Goal: Task Accomplishment & Management: Use online tool/utility

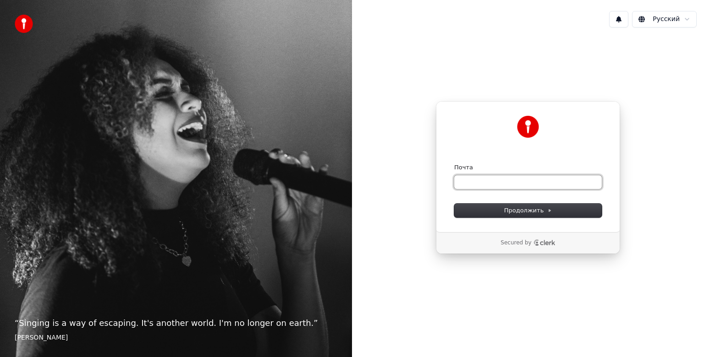
click at [476, 179] on input "Почта" at bounding box center [528, 182] width 148 height 14
type input "*"
click at [499, 187] on input "Почта" at bounding box center [528, 182] width 148 height 14
paste input "**********"
type input "**********"
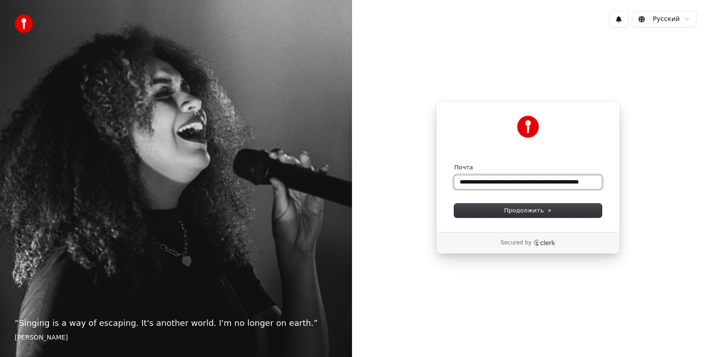
click at [537, 186] on input "**********" at bounding box center [528, 182] width 148 height 14
paste input "**********"
click at [543, 214] on button "Продолжить" at bounding box center [528, 211] width 148 height 14
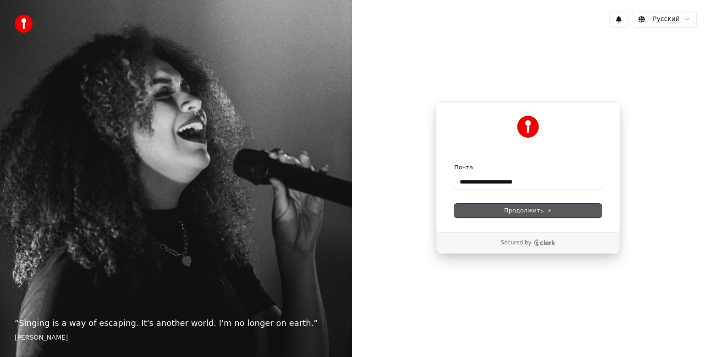
type input "**********"
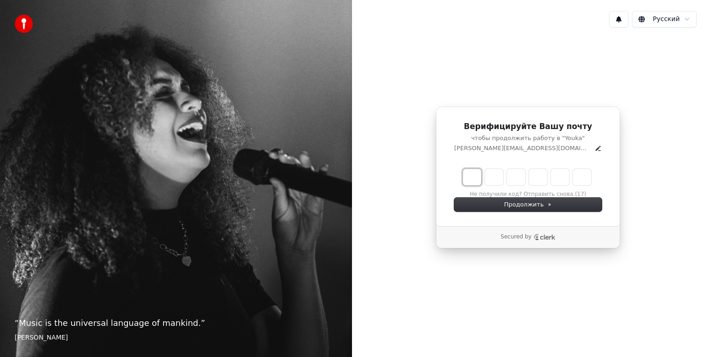
click at [471, 180] on input "Enter verification code. Digit 1" at bounding box center [472, 177] width 18 height 16
type input "******"
type input "*"
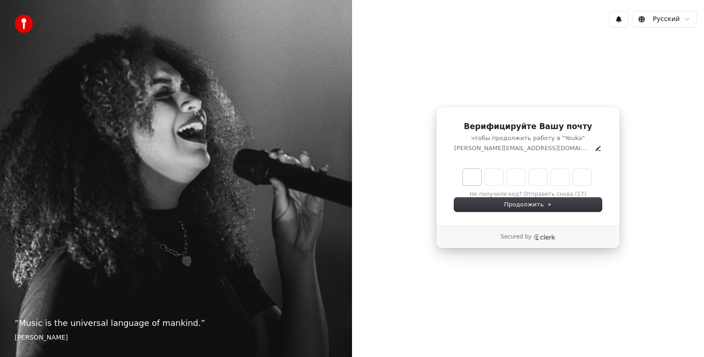
type input "*"
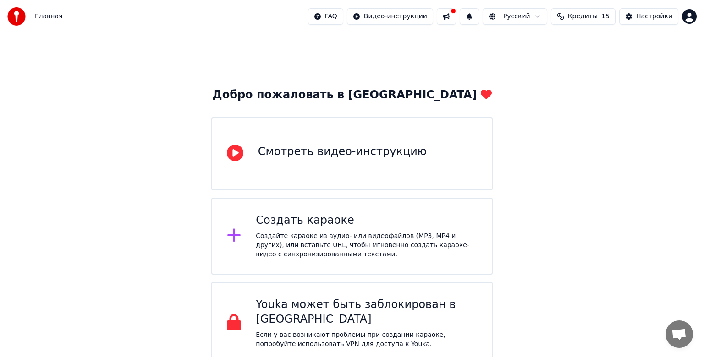
click at [410, 244] on div "Создайте караоке из аудио- или видеофайлов (MP3, MP4 и других), или вставьте UR…" at bounding box center [366, 245] width 221 height 27
click at [287, 233] on div "Создайте караоке из аудио- или видеофайлов (MP3, MP4 и других), или вставьте UR…" at bounding box center [366, 245] width 221 height 27
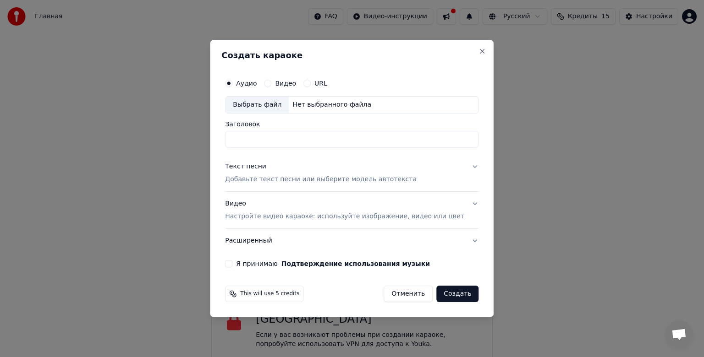
click at [273, 105] on div "Выбрать файл" at bounding box center [256, 105] width 63 height 16
click at [337, 143] on input "**********" at bounding box center [351, 139] width 253 height 16
type input "*"
type input "**********"
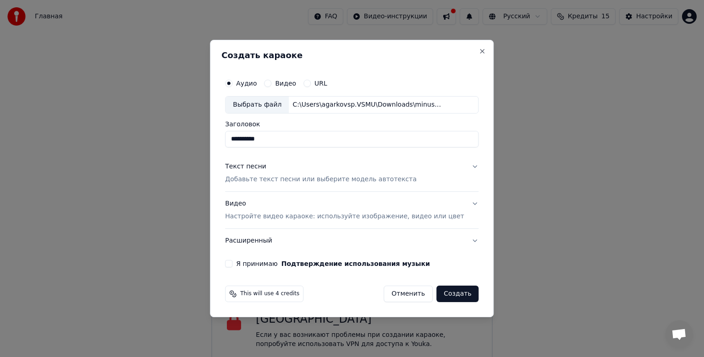
click at [338, 183] on p "Добавьте текст песни или выберите модель автотекста" at bounding box center [321, 179] width 192 height 9
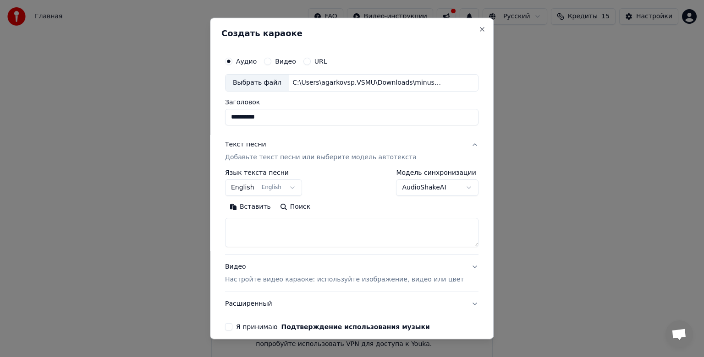
click at [296, 187] on button "English English" at bounding box center [263, 188] width 77 height 16
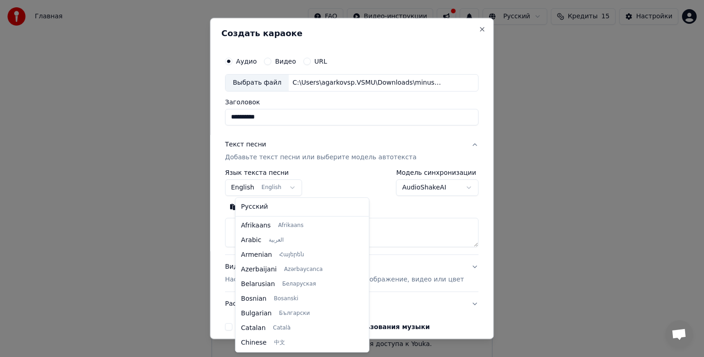
scroll to position [73, 0]
select select "**"
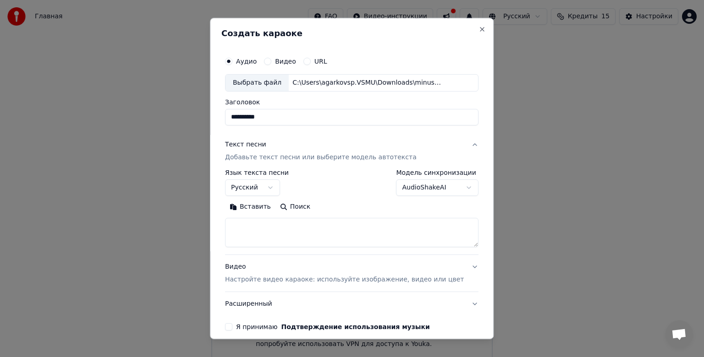
click at [433, 189] on body "**********" at bounding box center [352, 182] width 704 height 365
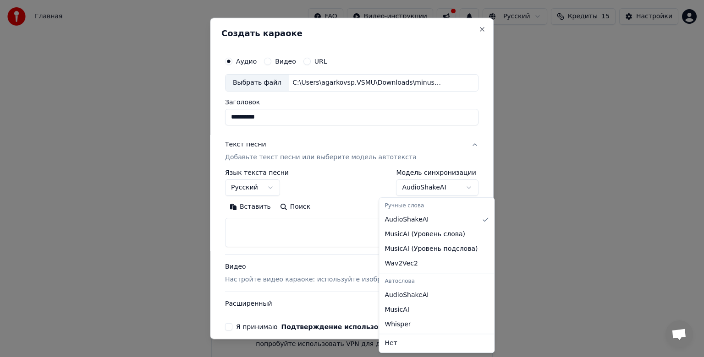
click at [433, 189] on body "**********" at bounding box center [352, 182] width 704 height 365
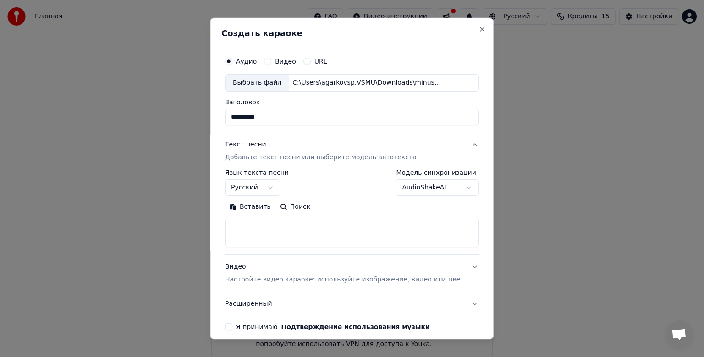
click at [244, 231] on textarea at bounding box center [351, 232] width 253 height 29
click at [255, 213] on button "Вставить" at bounding box center [250, 207] width 50 height 15
type textarea "******"
click at [262, 227] on textarea "******" at bounding box center [338, 232] width 226 height 29
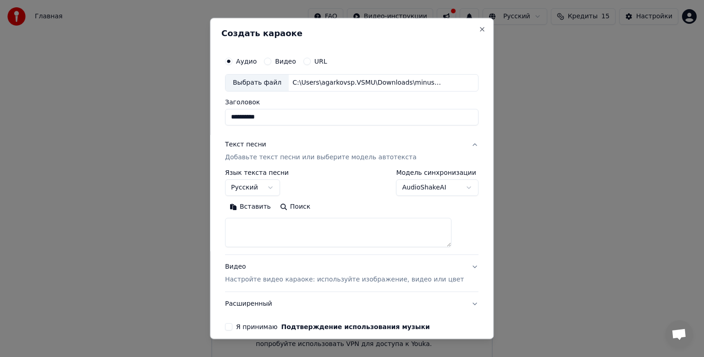
click at [263, 212] on button "Вставить" at bounding box center [250, 207] width 50 height 15
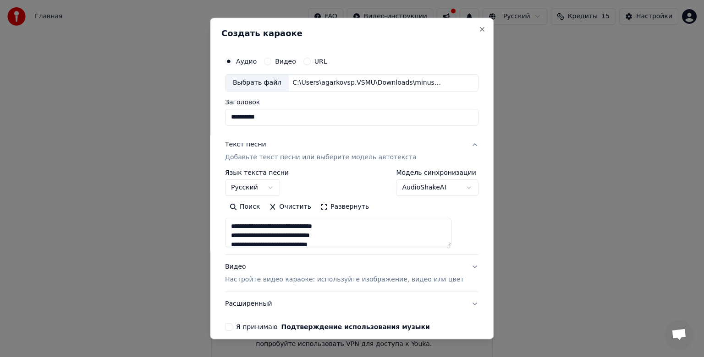
click at [256, 228] on textarea "**********" at bounding box center [338, 232] width 226 height 29
click at [325, 283] on p "Настройте видео караоке: используйте изображение, видео или цвет" at bounding box center [344, 279] width 239 height 9
type textarea "**********"
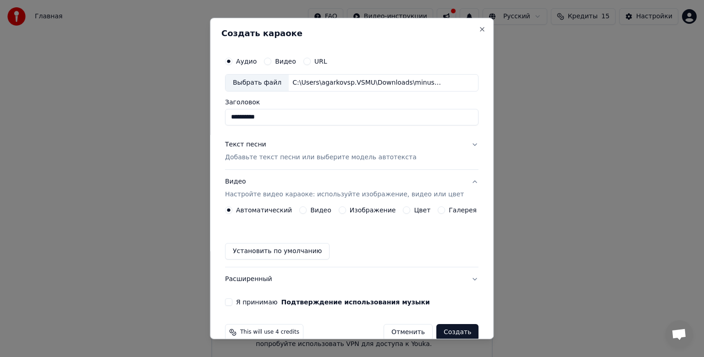
click at [403, 214] on div "Автоматический Видео Изображение Цвет Галерея Установить по умолчанию" at bounding box center [351, 233] width 253 height 53
click at [403, 212] on button "Цвет" at bounding box center [406, 210] width 7 height 7
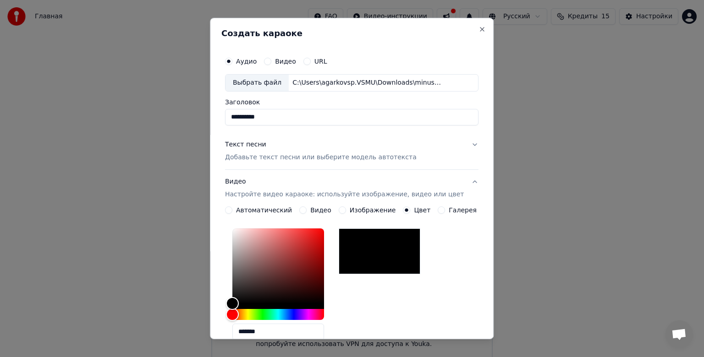
click at [365, 215] on div "**********" at bounding box center [351, 314] width 253 height 214
click at [368, 211] on label "Изображение" at bounding box center [373, 210] width 46 height 6
click at [346, 211] on button "Изображение" at bounding box center [342, 210] width 7 height 7
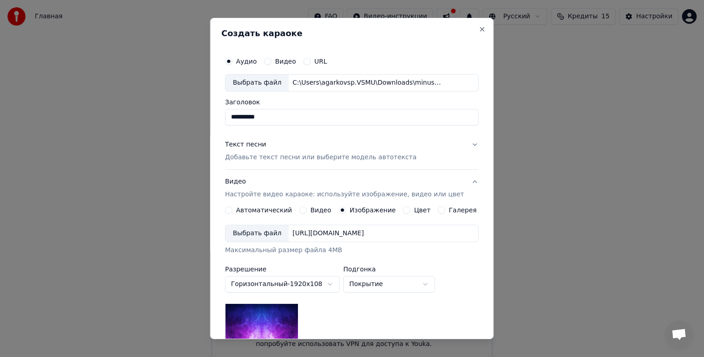
click at [278, 230] on div "Выбрать файл" at bounding box center [256, 233] width 63 height 16
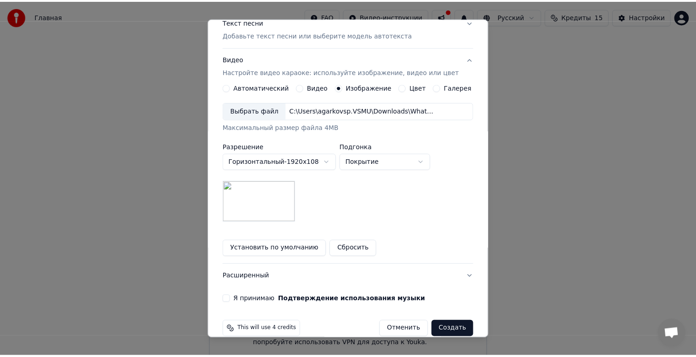
scroll to position [136, 0]
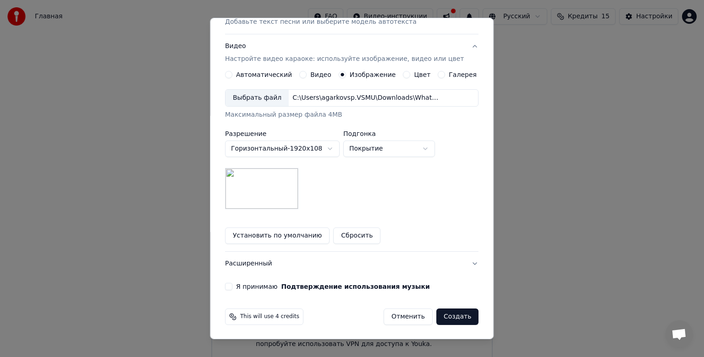
click at [255, 285] on label "Я принимаю Подтверждение использования музыки" at bounding box center [333, 287] width 194 height 6
click at [232, 285] on button "Я принимаю Подтверждение использования музыки" at bounding box center [228, 286] width 7 height 7
click at [450, 313] on button "Создать" at bounding box center [457, 317] width 42 height 16
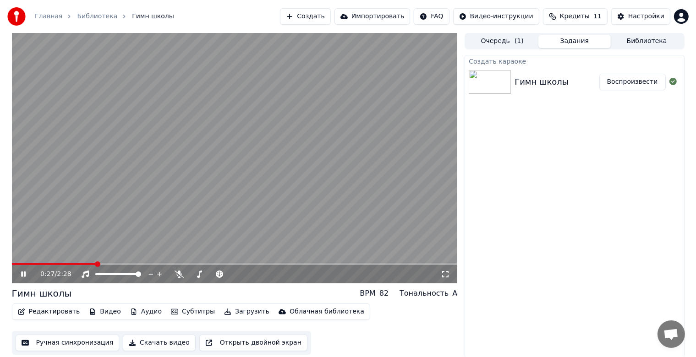
click at [22, 277] on icon at bounding box center [30, 274] width 22 height 7
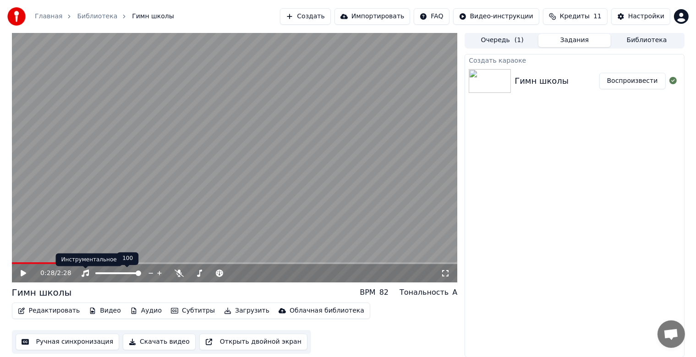
scroll to position [1, 0]
click at [138, 346] on button "Скачать видео" at bounding box center [159, 342] width 73 height 16
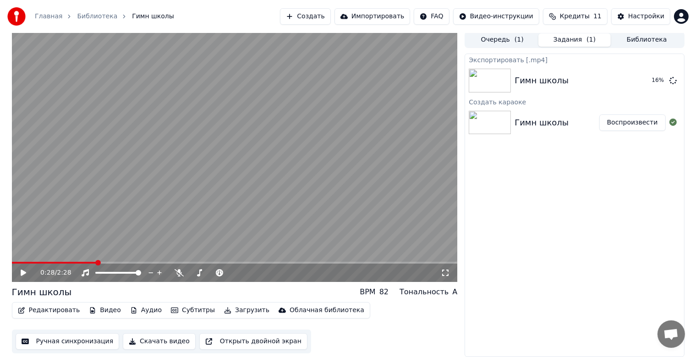
click at [189, 313] on button "Субтитры" at bounding box center [192, 310] width 51 height 13
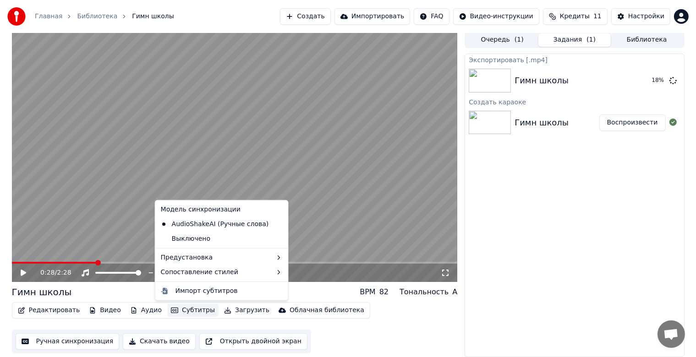
click at [189, 313] on button "Субтитры" at bounding box center [192, 310] width 51 height 13
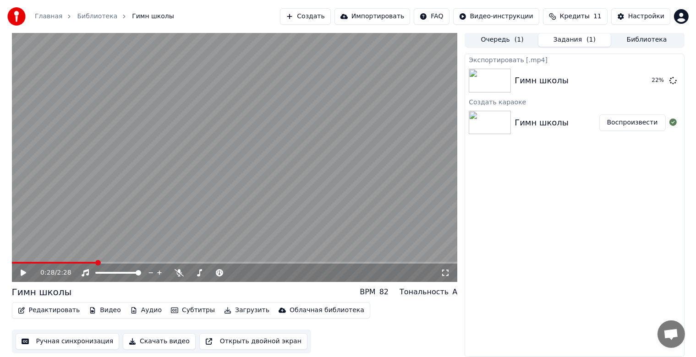
click at [68, 309] on button "Редактировать" at bounding box center [49, 310] width 70 height 13
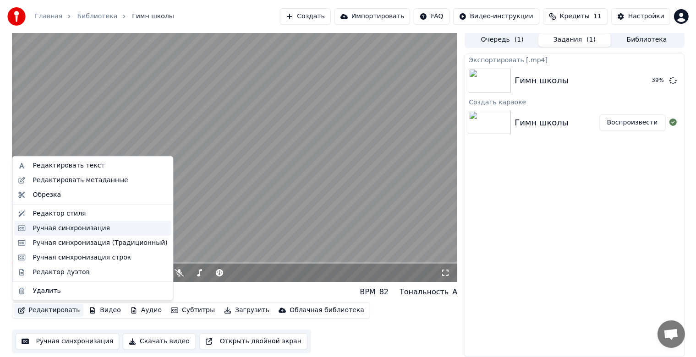
click at [87, 227] on div "Ручная синхронизация" at bounding box center [71, 228] width 77 height 9
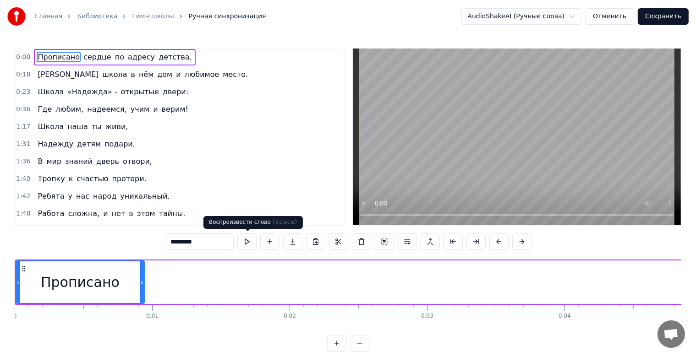
click at [247, 240] on button at bounding box center [246, 242] width 19 height 16
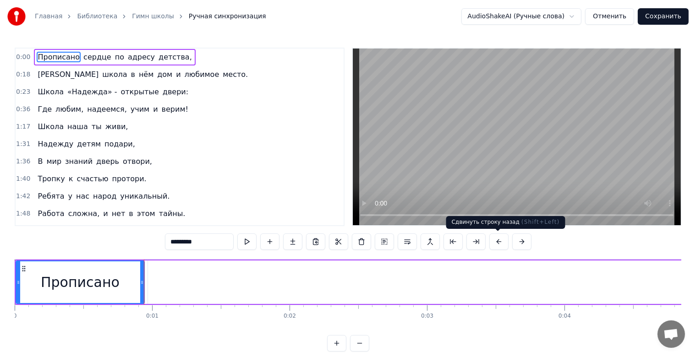
click at [495, 244] on button at bounding box center [498, 242] width 19 height 16
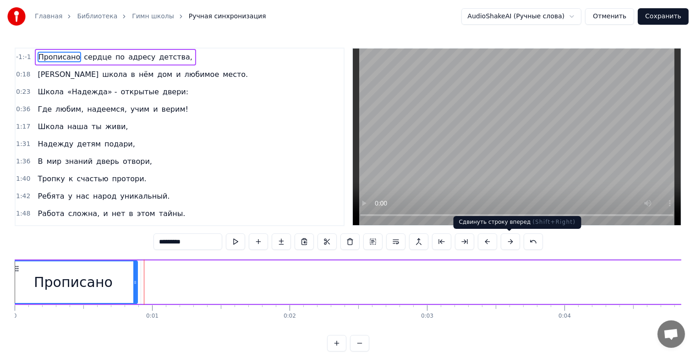
click at [503, 243] on button at bounding box center [510, 242] width 19 height 16
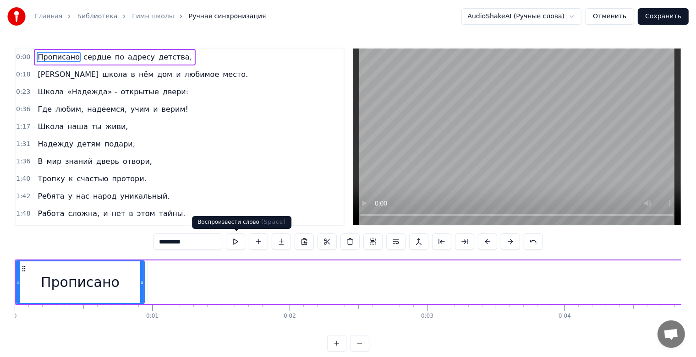
click at [240, 243] on button at bounding box center [235, 242] width 19 height 16
click at [340, 349] on button at bounding box center [336, 343] width 19 height 16
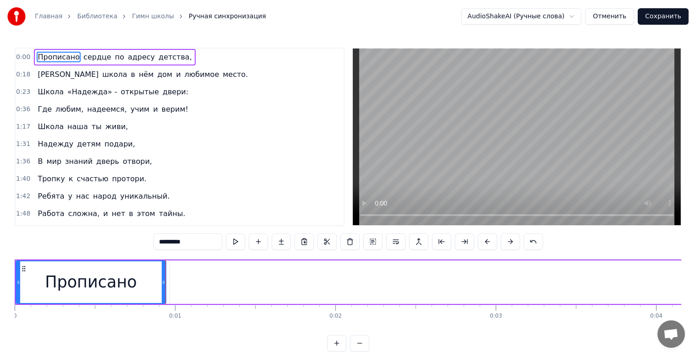
click at [340, 349] on button at bounding box center [336, 343] width 19 height 16
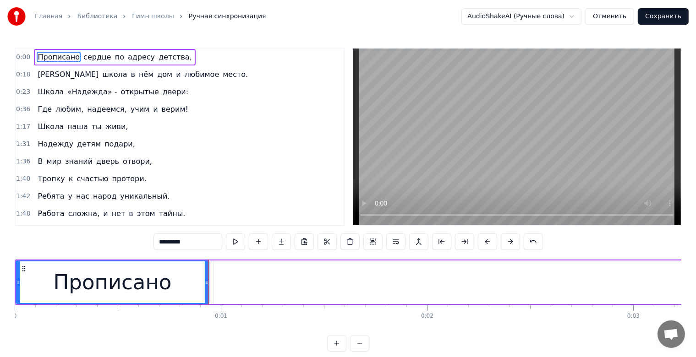
click at [340, 349] on button at bounding box center [336, 343] width 19 height 16
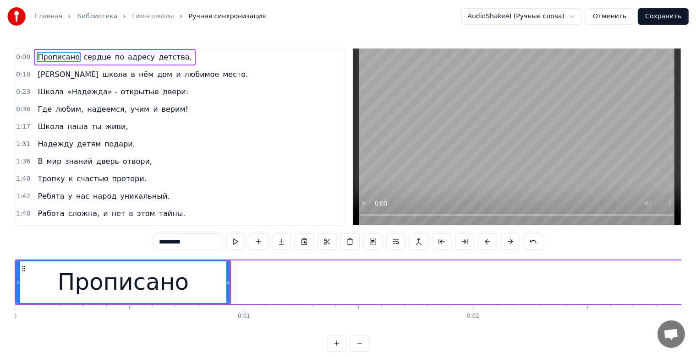
click at [340, 349] on button at bounding box center [336, 343] width 19 height 16
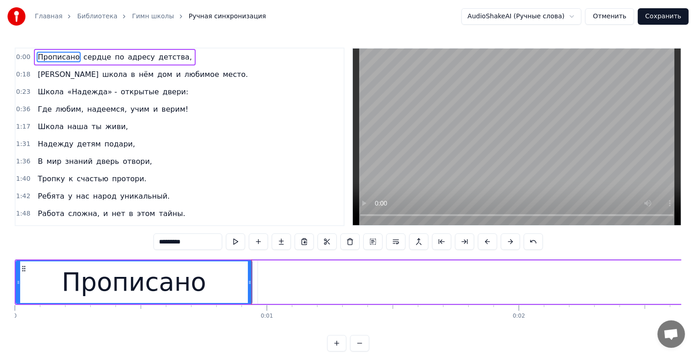
click at [340, 349] on button at bounding box center [336, 343] width 19 height 16
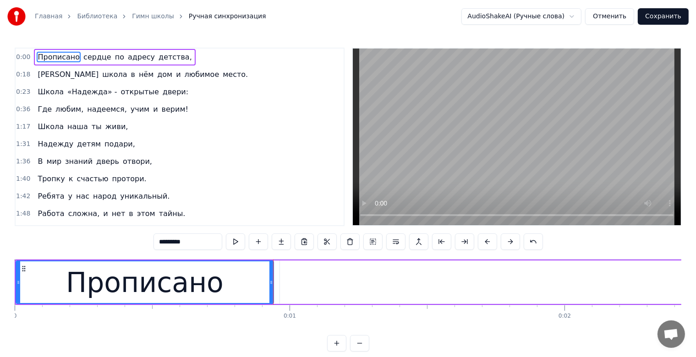
click at [340, 349] on button at bounding box center [336, 343] width 19 height 16
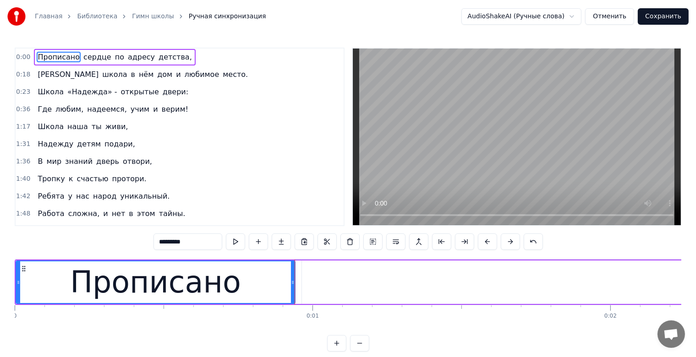
click at [340, 349] on button at bounding box center [336, 343] width 19 height 16
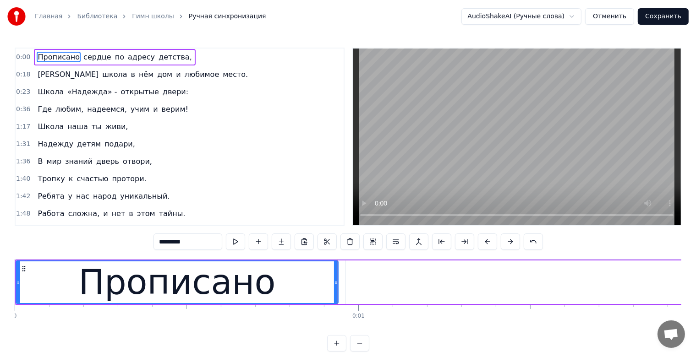
click at [105, 285] on div "Прописано" at bounding box center [177, 283] width 197 height 52
click at [140, 289] on div "Прописано" at bounding box center [177, 283] width 197 height 52
click at [154, 289] on div "Прописано" at bounding box center [177, 283] width 197 height 52
click at [165, 290] on div "Прописано" at bounding box center [177, 283] width 197 height 52
click at [266, 288] on div "Прописано" at bounding box center [177, 283] width 197 height 52
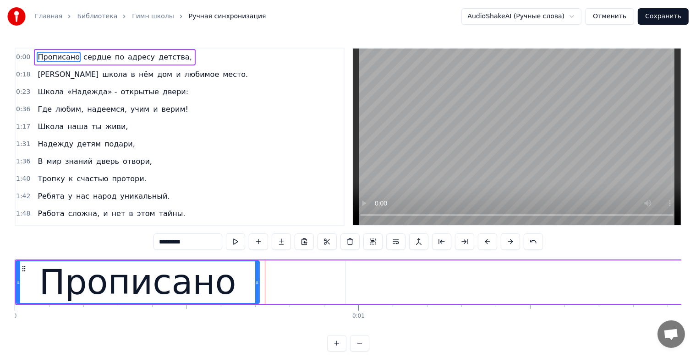
drag, startPoint x: 337, startPoint y: 285, endPoint x: 258, endPoint y: 282, distance: 78.8
click at [258, 282] on icon at bounding box center [257, 282] width 4 height 7
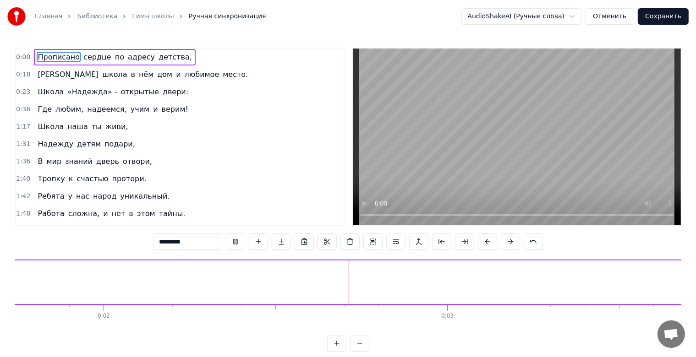
scroll to position [0, 726]
click at [456, 146] on video at bounding box center [517, 137] width 328 height 177
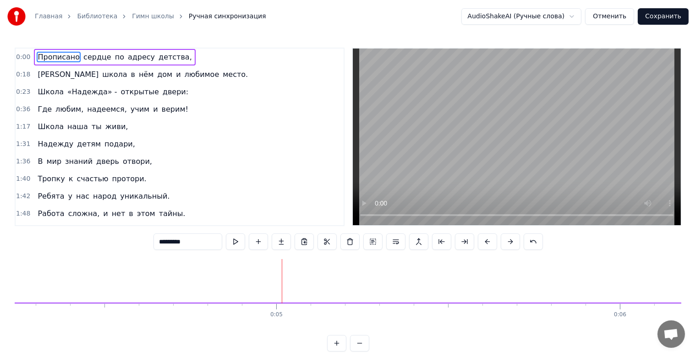
scroll to position [0, 1457]
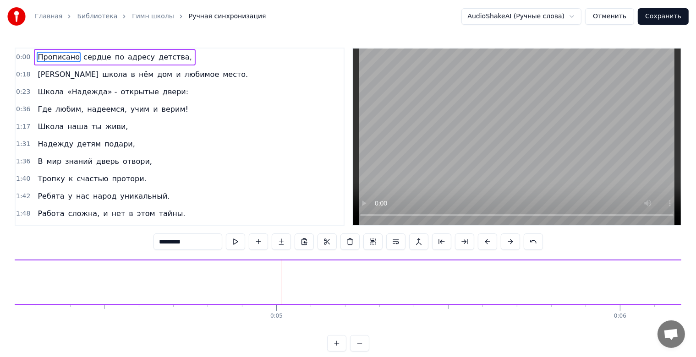
click at [359, 344] on button at bounding box center [359, 343] width 19 height 16
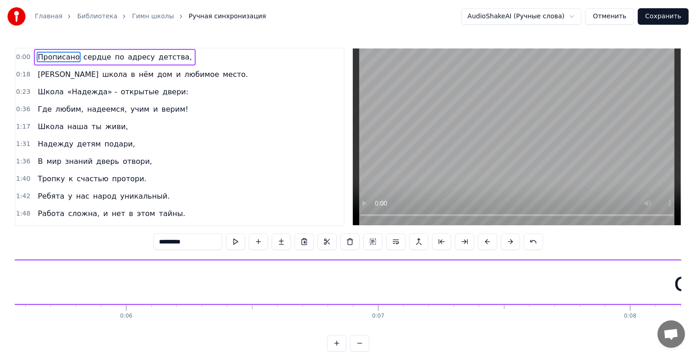
click at [359, 344] on button at bounding box center [359, 343] width 19 height 16
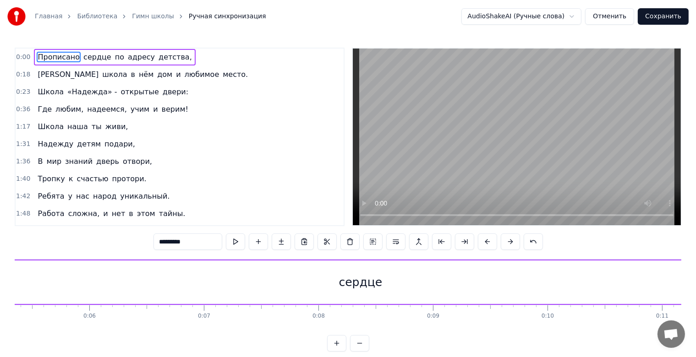
click at [359, 344] on button at bounding box center [359, 343] width 19 height 16
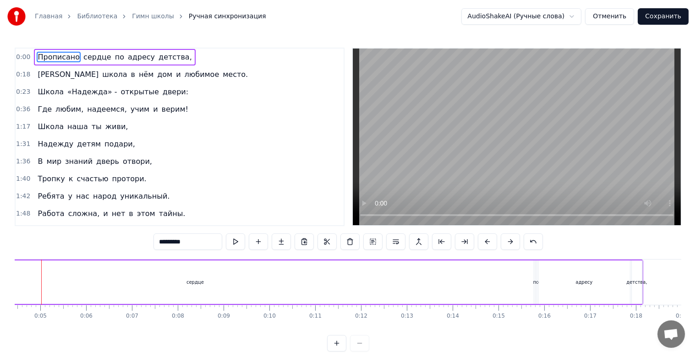
scroll to position [0, 184]
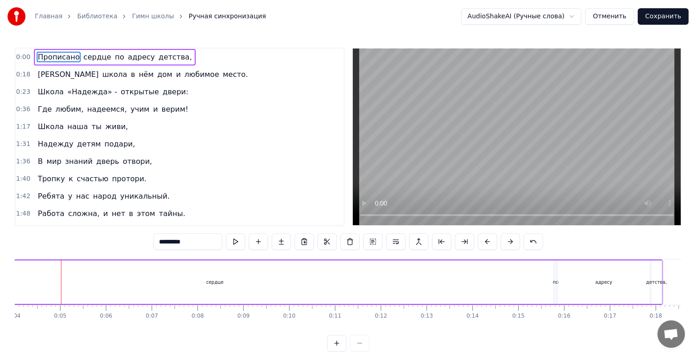
drag, startPoint x: 336, startPoint y: 346, endPoint x: 331, endPoint y: 343, distance: 5.6
click at [337, 346] on button at bounding box center [336, 343] width 19 height 16
click at [176, 281] on div "сердце" at bounding box center [406, 283] width 1016 height 44
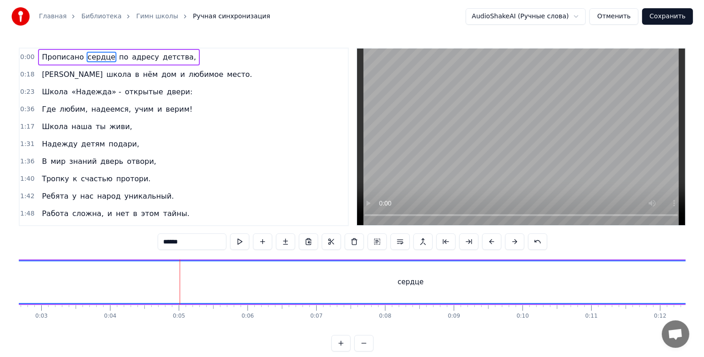
scroll to position [0, 0]
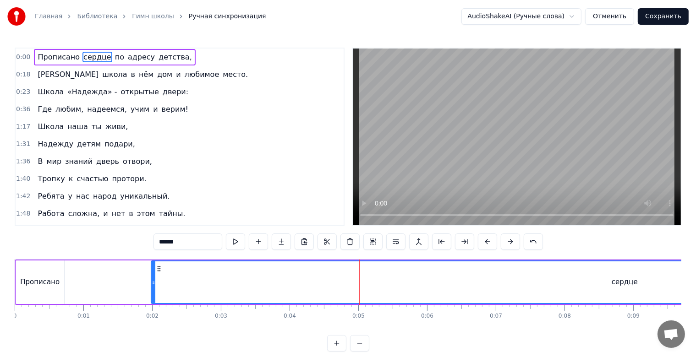
drag, startPoint x: 83, startPoint y: 286, endPoint x: 153, endPoint y: 288, distance: 69.2
click at [153, 288] on div at bounding box center [154, 283] width 4 height 42
drag, startPoint x: 153, startPoint y: 288, endPoint x: 217, endPoint y: 289, distance: 64.6
click at [217, 289] on div at bounding box center [215, 283] width 4 height 42
click at [335, 351] on button at bounding box center [336, 343] width 19 height 16
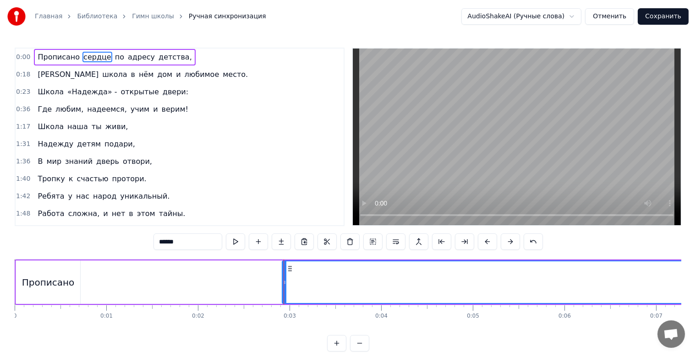
click at [79, 280] on div "Прописано" at bounding box center [48, 283] width 64 height 44
type input "*********"
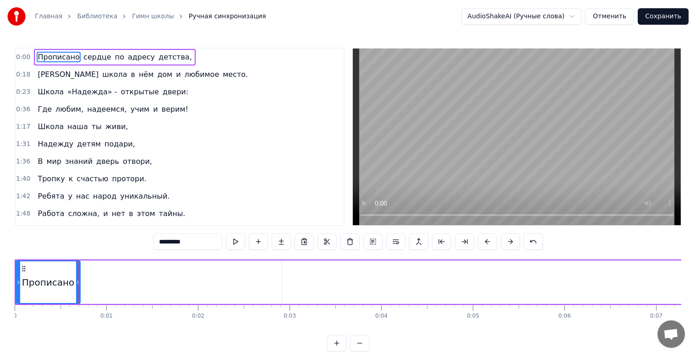
click at [78, 280] on div at bounding box center [78, 282] width 0 height 45
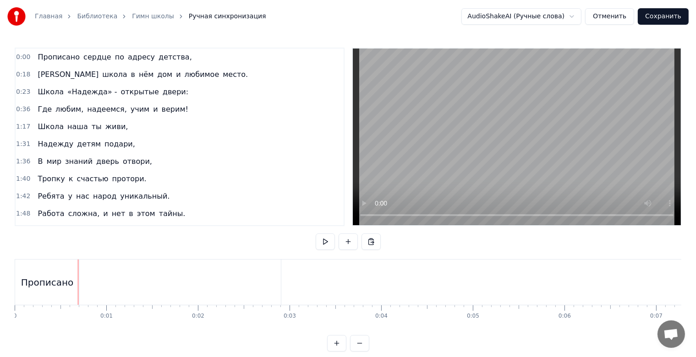
click at [78, 285] on div "Прописано" at bounding box center [47, 282] width 64 height 45
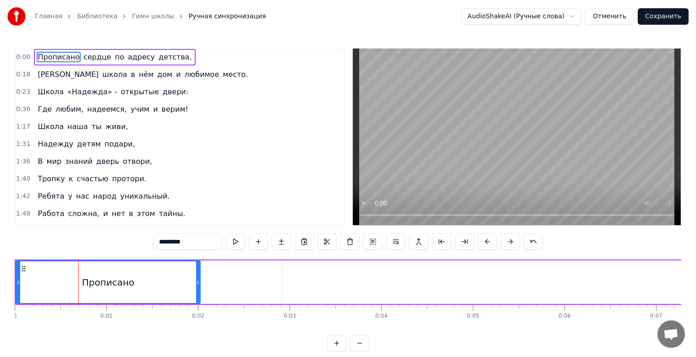
drag, startPoint x: 77, startPoint y: 283, endPoint x: 218, endPoint y: 286, distance: 141.2
click at [200, 286] on icon at bounding box center [198, 282] width 4 height 7
click at [139, 20] on link "Гимн школы" at bounding box center [153, 16] width 42 height 9
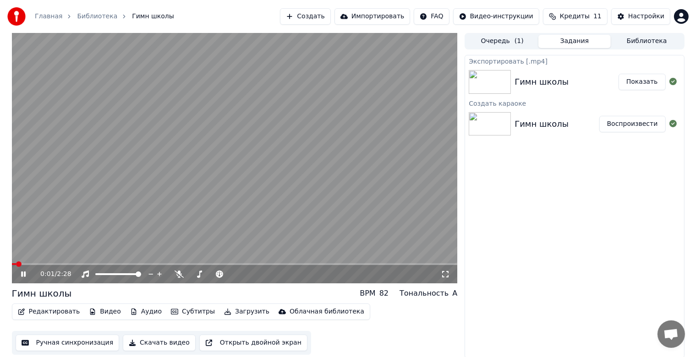
click at [214, 170] on video at bounding box center [235, 158] width 446 height 251
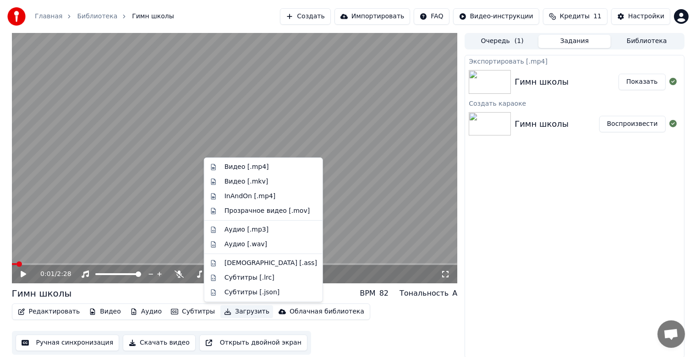
click at [236, 314] on button "Загрузить" at bounding box center [246, 312] width 53 height 13
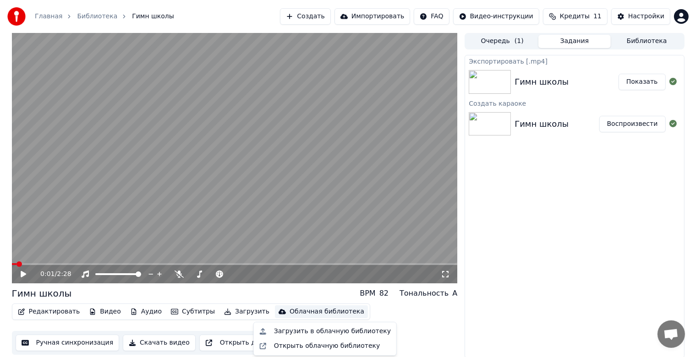
click at [526, 279] on div "Экспортировать [.mp4] Гимн школы Показать Создать караоке Гимн школы Воспроизве…" at bounding box center [574, 207] width 219 height 304
click at [228, 317] on button "Загрузить" at bounding box center [246, 312] width 53 height 13
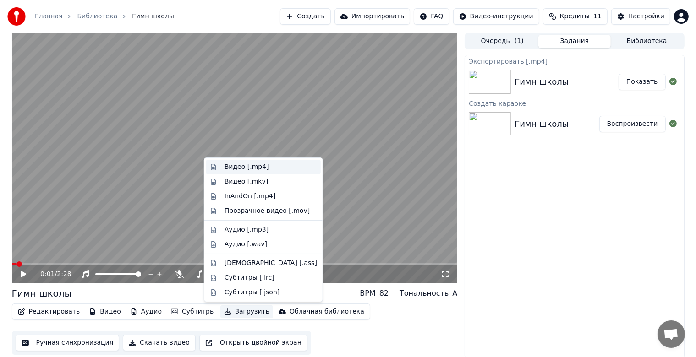
click at [272, 170] on div "Видео [.mp4]" at bounding box center [271, 167] width 93 height 9
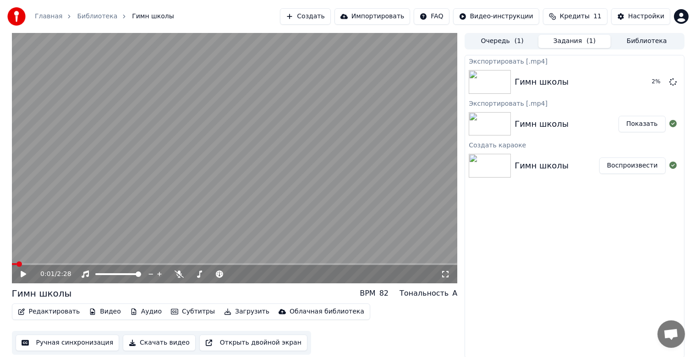
click at [643, 125] on button "Показать" at bounding box center [642, 124] width 47 height 16
click at [670, 84] on icon at bounding box center [672, 81] width 7 height 7
click at [675, 82] on icon at bounding box center [672, 81] width 7 height 7
click at [59, 312] on button "Редактировать" at bounding box center [49, 312] width 70 height 13
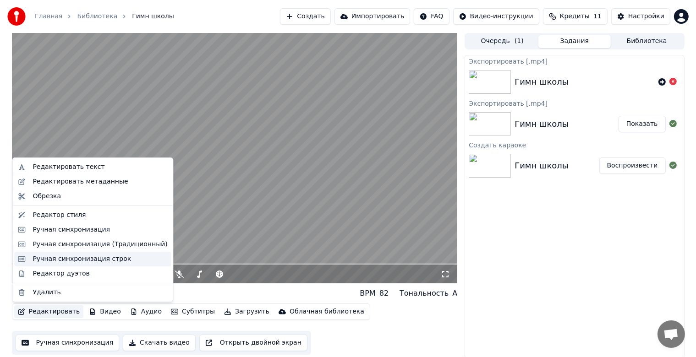
click at [97, 263] on div "Ручная синхронизация строк" at bounding box center [82, 259] width 99 height 9
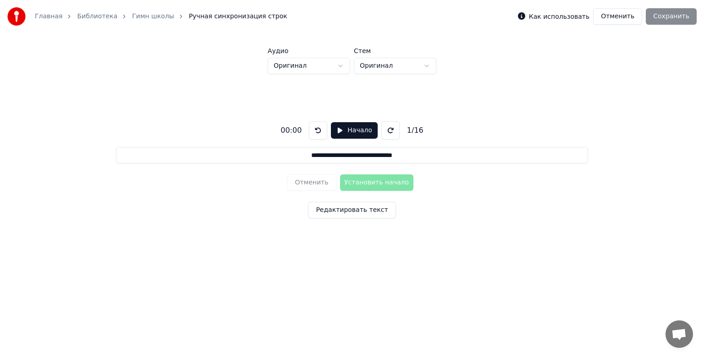
click at [362, 214] on button "Редактировать текст" at bounding box center [352, 210] width 88 height 16
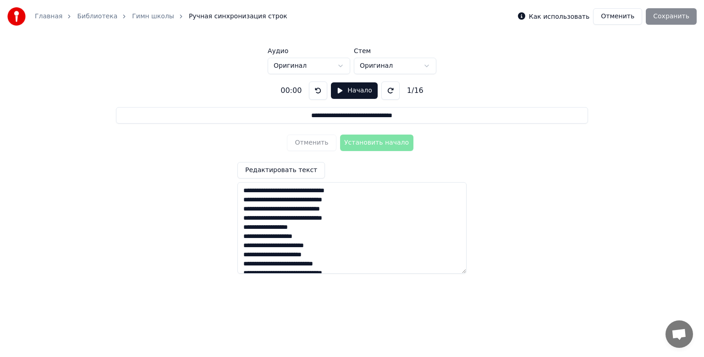
click at [345, 90] on button "Начало" at bounding box center [354, 90] width 46 height 16
click at [286, 192] on textarea "**********" at bounding box center [351, 228] width 229 height 92
click at [243, 192] on textarea "**********" at bounding box center [351, 228] width 229 height 92
click at [381, 140] on button "Установить начало" at bounding box center [376, 143] width 73 height 16
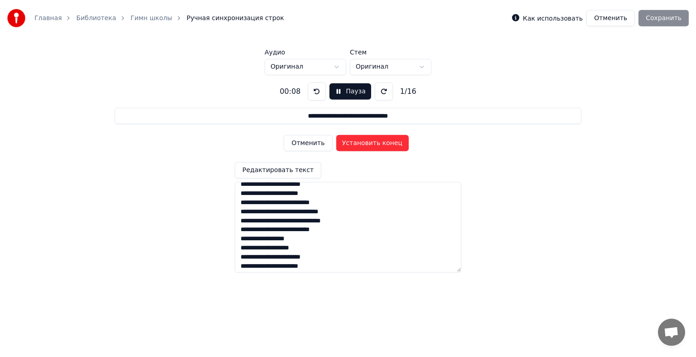
scroll to position [62, 0]
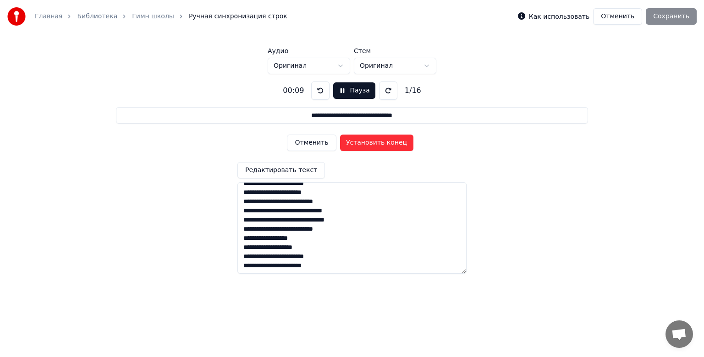
click at [346, 260] on textarea "**********" at bounding box center [351, 228] width 229 height 92
click at [342, 268] on textarea "**********" at bounding box center [351, 228] width 229 height 92
click at [400, 138] on button "Установить конец" at bounding box center [376, 143] width 73 height 16
click at [323, 145] on button "Отменить" at bounding box center [311, 143] width 49 height 16
type input "**********"
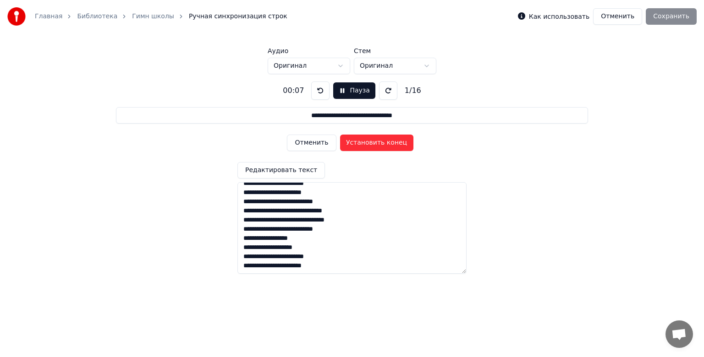
click at [316, 148] on button "Отменить" at bounding box center [311, 143] width 49 height 16
click at [318, 147] on div "Отменить Установить начало" at bounding box center [352, 143] width 130 height 24
click at [631, 18] on button "Отменить" at bounding box center [617, 16] width 49 height 16
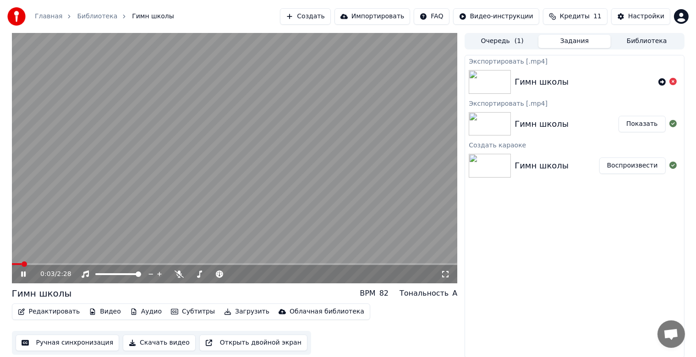
click at [21, 274] on icon at bounding box center [30, 274] width 22 height 7
click at [675, 82] on icon at bounding box center [672, 81] width 7 height 7
click at [61, 346] on button "Ручная синхронизация" at bounding box center [68, 343] width 104 height 16
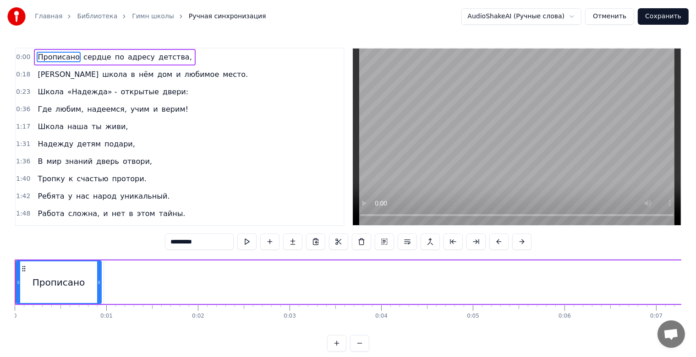
click at [359, 351] on button at bounding box center [359, 343] width 19 height 16
click at [359, 351] on div at bounding box center [348, 343] width 42 height 16
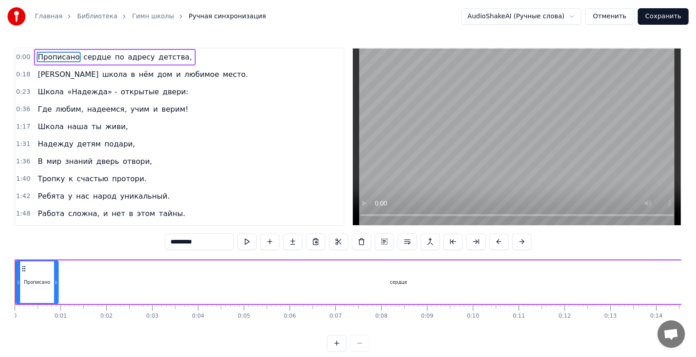
click at [359, 351] on div at bounding box center [348, 343] width 42 height 16
click at [498, 296] on div "сердце" at bounding box center [398, 283] width 677 height 44
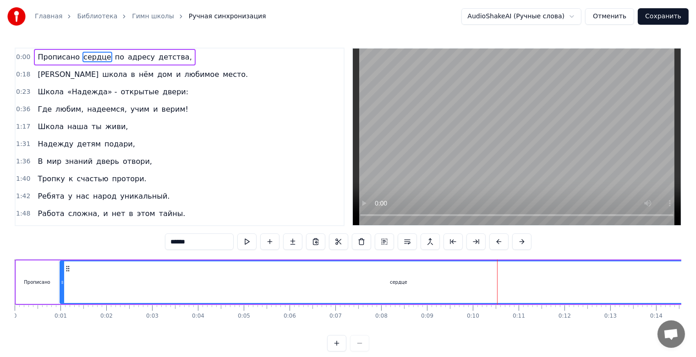
drag, startPoint x: 496, startPoint y: 291, endPoint x: 397, endPoint y: 287, distance: 99.0
click at [393, 287] on div "сердце" at bounding box center [398, 283] width 676 height 42
click at [447, 281] on div "сердце" at bounding box center [398, 283] width 676 height 42
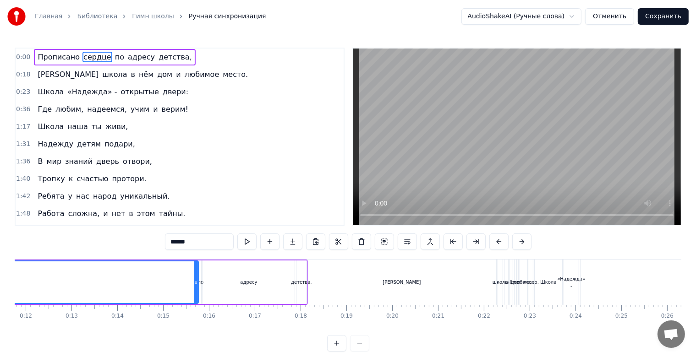
scroll to position [0, 534]
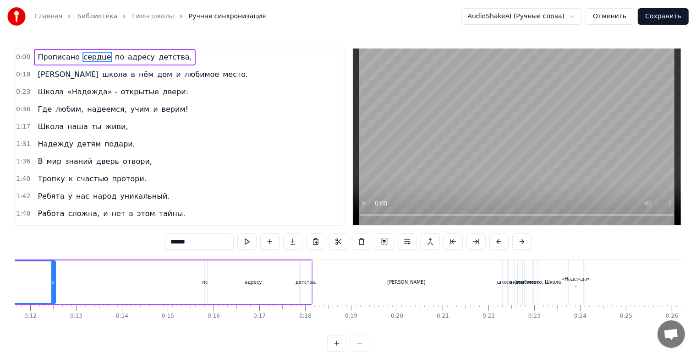
drag, startPoint x: 200, startPoint y: 288, endPoint x: 53, endPoint y: 284, distance: 147.6
click at [53, 284] on div at bounding box center [53, 283] width 4 height 42
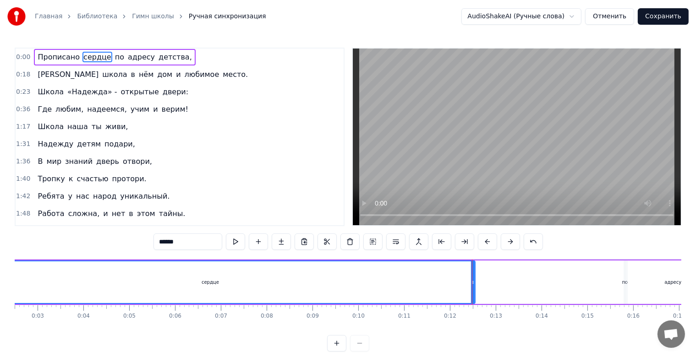
scroll to position [0, 0]
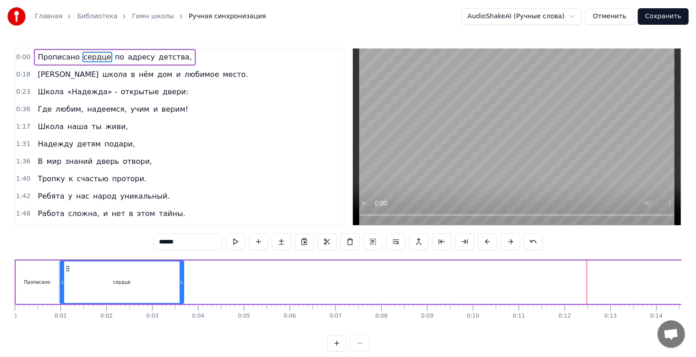
drag, startPoint x: 588, startPoint y: 288, endPoint x: 149, endPoint y: 279, distance: 439.1
click at [180, 279] on div at bounding box center [182, 283] width 4 height 42
drag, startPoint x: 61, startPoint y: 282, endPoint x: 88, endPoint y: 282, distance: 26.6
click at [88, 282] on circle at bounding box center [88, 282] width 0 height 0
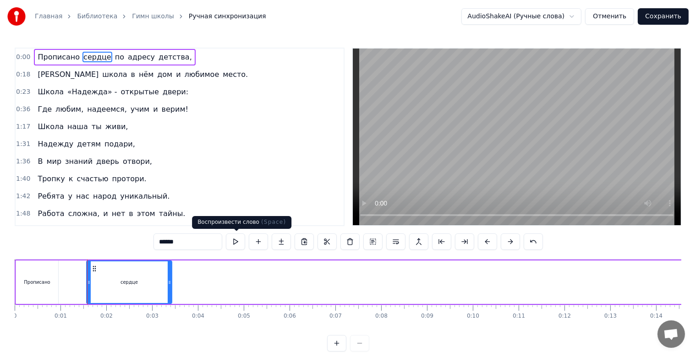
click at [242, 243] on button at bounding box center [235, 242] width 19 height 16
click at [40, 290] on div "Прописано" at bounding box center [37, 283] width 42 height 44
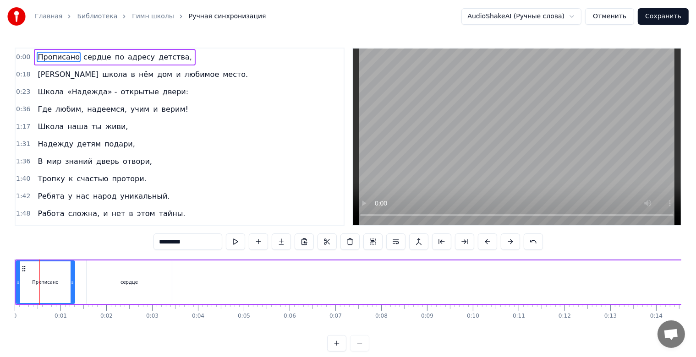
drag, startPoint x: 56, startPoint y: 285, endPoint x: 70, endPoint y: 284, distance: 13.3
click at [71, 284] on icon at bounding box center [73, 282] width 4 height 7
click at [90, 282] on div "сердце" at bounding box center [129, 283] width 85 height 44
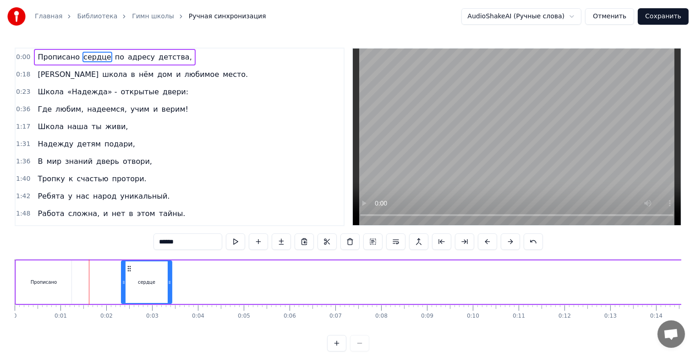
drag, startPoint x: 88, startPoint y: 282, endPoint x: 122, endPoint y: 281, distance: 34.9
click at [122, 281] on icon at bounding box center [124, 282] width 4 height 7
drag, startPoint x: 66, startPoint y: 279, endPoint x: 60, endPoint y: 279, distance: 5.5
click at [65, 279] on div "Прописано" at bounding box center [43, 283] width 55 height 44
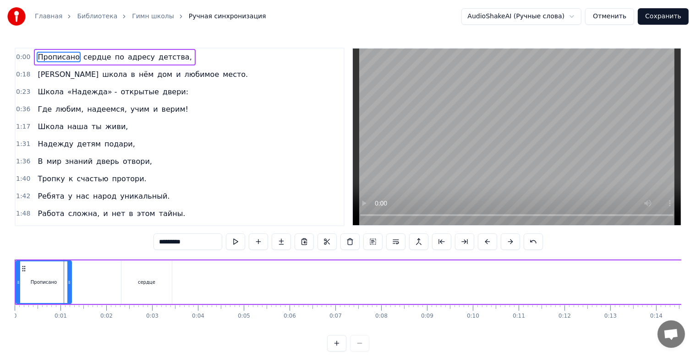
click at [19, 287] on div at bounding box center [18, 283] width 4 height 42
click at [29, 286] on div "Прописано" at bounding box center [43, 283] width 55 height 42
drag, startPoint x: 49, startPoint y: 287, endPoint x: 66, endPoint y: 290, distance: 17.6
click at [66, 290] on div "Прописано" at bounding box center [43, 283] width 55 height 42
drag, startPoint x: 20, startPoint y: 267, endPoint x: 47, endPoint y: 268, distance: 27.0
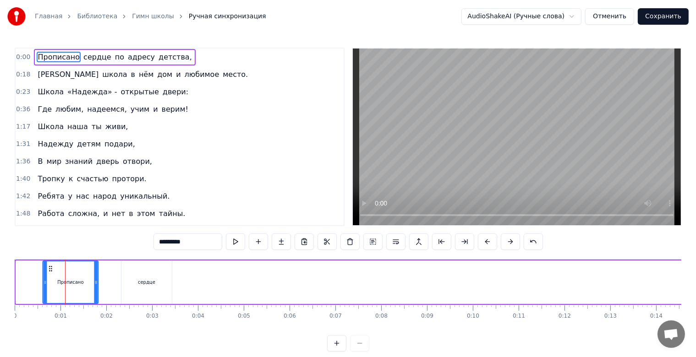
click at [47, 268] on icon at bounding box center [50, 268] width 7 height 7
click at [149, 284] on div "сердце" at bounding box center [146, 282] width 17 height 7
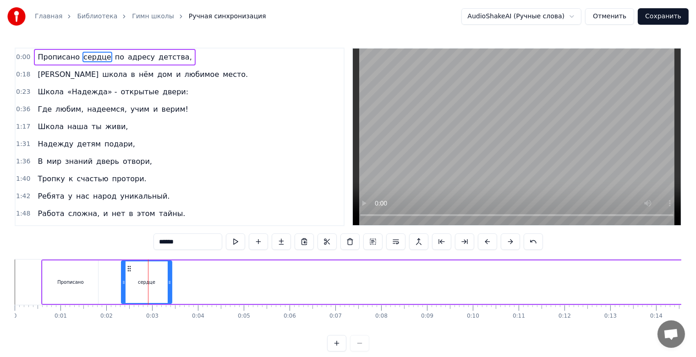
click at [56, 271] on div "Прописано" at bounding box center [70, 283] width 55 height 44
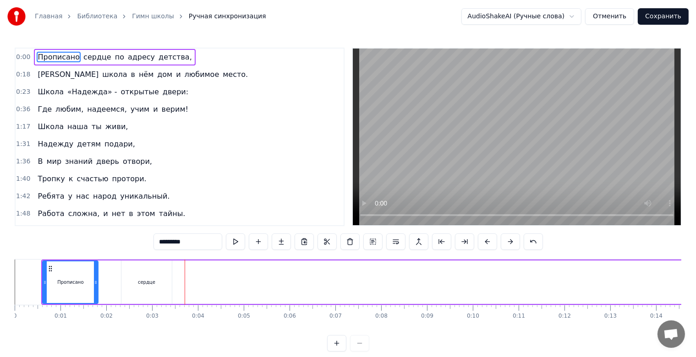
click at [163, 288] on div "сердце" at bounding box center [146, 283] width 50 height 44
type input "******"
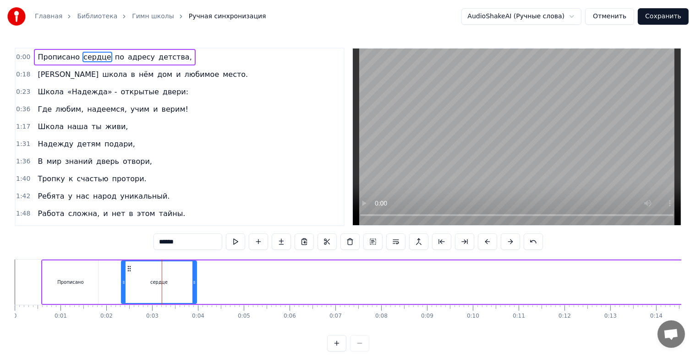
drag, startPoint x: 170, startPoint y: 285, endPoint x: 203, endPoint y: 282, distance: 33.5
click at [196, 282] on icon at bounding box center [194, 282] width 4 height 7
click at [427, 283] on div "Прописано сердце по адресу детства," at bounding box center [444, 282] width 806 height 45
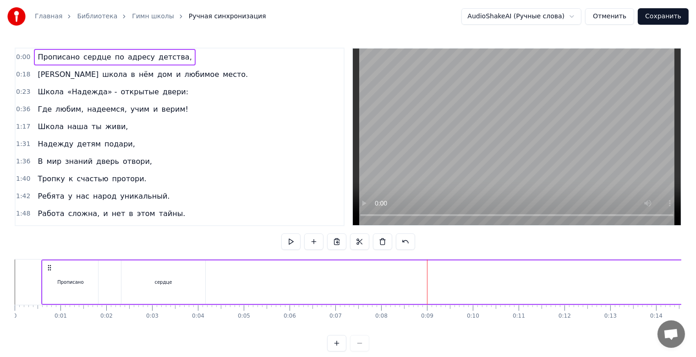
drag, startPoint x: 172, startPoint y: 284, endPoint x: 306, endPoint y: 284, distance: 133.8
click at [306, 284] on div "Прописано сердце по адресу детства," at bounding box center [444, 282] width 806 height 45
click at [157, 282] on div "сердце" at bounding box center [163, 282] width 17 height 7
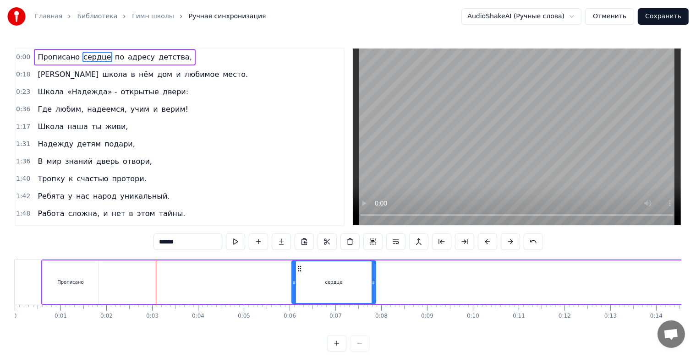
drag, startPoint x: 126, startPoint y: 269, endPoint x: 297, endPoint y: 266, distance: 170.5
click at [297, 266] on icon at bounding box center [299, 268] width 7 height 7
click at [88, 269] on div "Прописано" at bounding box center [70, 283] width 55 height 44
type input "*********"
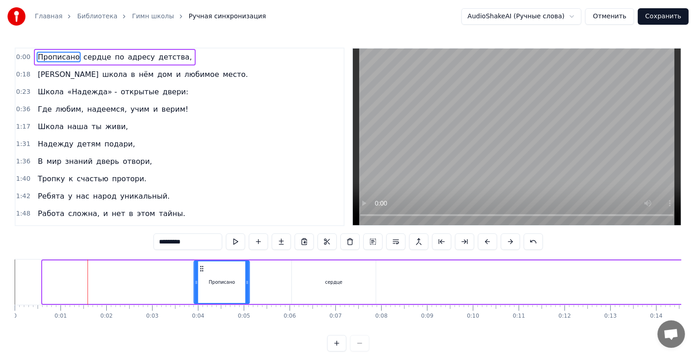
drag, startPoint x: 48, startPoint y: 265, endPoint x: 200, endPoint y: 266, distance: 152.1
click at [200, 266] on icon at bounding box center [201, 268] width 7 height 7
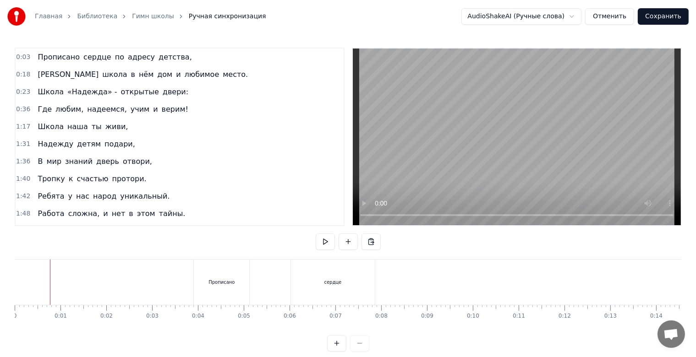
drag, startPoint x: 20, startPoint y: 289, endPoint x: 14, endPoint y: 289, distance: 6.0
click at [14, 289] on div "Главная Библиотека Гимн школы Ручная синхронизация AudioShakeAI (Ручные слова) …" at bounding box center [348, 176] width 696 height 352
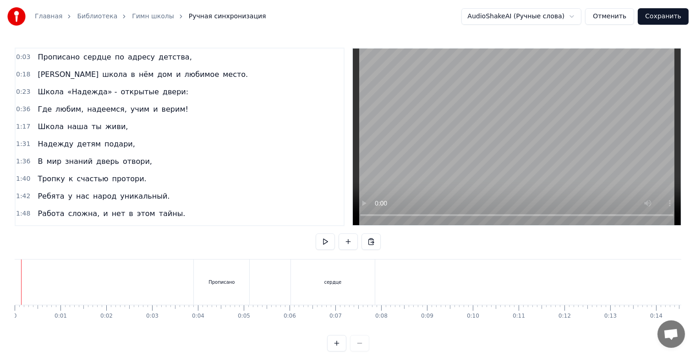
click at [15, 290] on div "Главная Библиотека Гимн школы Ручная синхронизация AudioShakeAI (Ручные слова) …" at bounding box center [348, 176] width 696 height 352
click at [322, 240] on button at bounding box center [325, 242] width 19 height 16
click at [515, 143] on video at bounding box center [517, 137] width 328 height 177
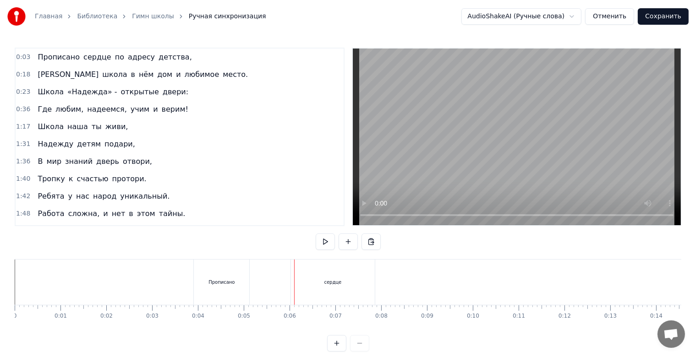
click at [238, 289] on div "Прописано" at bounding box center [221, 282] width 55 height 45
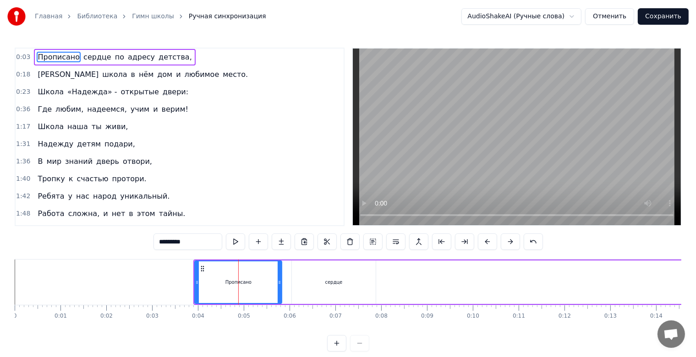
drag, startPoint x: 248, startPoint y: 284, endPoint x: 280, endPoint y: 283, distance: 32.1
click at [280, 283] on icon at bounding box center [280, 282] width 4 height 7
click at [292, 282] on div "сердце" at bounding box center [334, 283] width 84 height 44
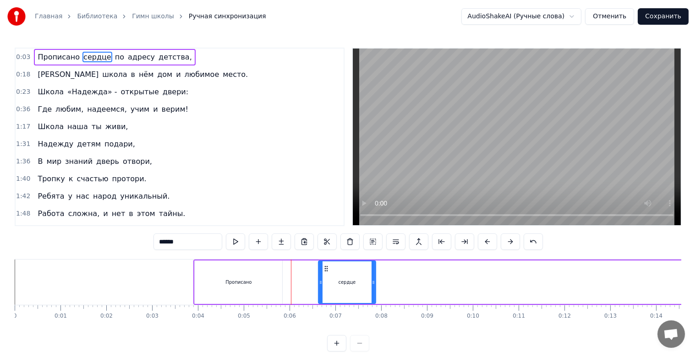
drag, startPoint x: 292, startPoint y: 282, endPoint x: 319, endPoint y: 282, distance: 26.6
click at [319, 282] on icon at bounding box center [321, 282] width 4 height 7
click at [279, 284] on div "Прописано" at bounding box center [239, 283] width 88 height 44
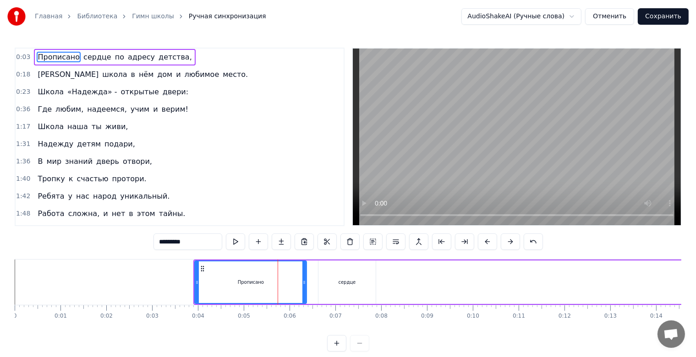
drag, startPoint x: 279, startPoint y: 284, endPoint x: 306, endPoint y: 284, distance: 27.5
click at [306, 284] on div "Прописано" at bounding box center [250, 283] width 113 height 44
click at [216, 280] on div "Прописано" at bounding box center [250, 283] width 111 height 42
click at [245, 280] on div "Прописано" at bounding box center [251, 282] width 26 height 7
click at [372, 290] on div "сердце" at bounding box center [346, 283] width 57 height 44
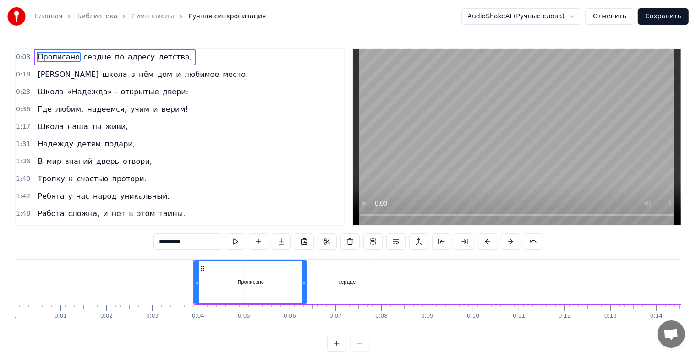
type input "******"
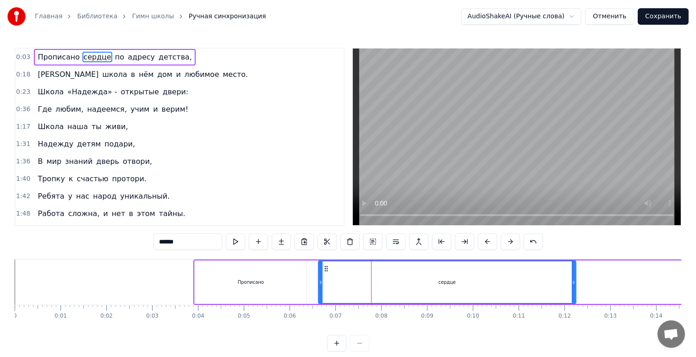
drag, startPoint x: 374, startPoint y: 283, endPoint x: 575, endPoint y: 281, distance: 200.2
click at [575, 281] on icon at bounding box center [574, 282] width 4 height 7
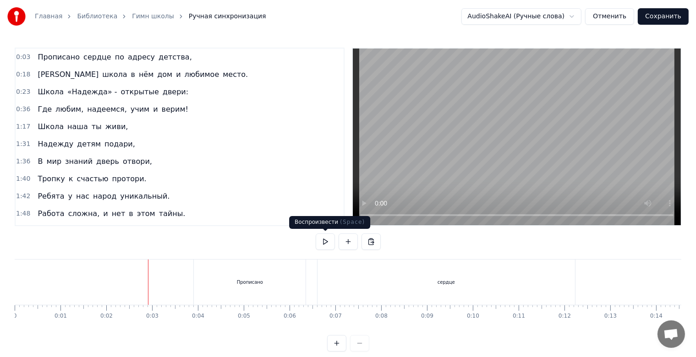
click at [321, 248] on button at bounding box center [325, 242] width 19 height 16
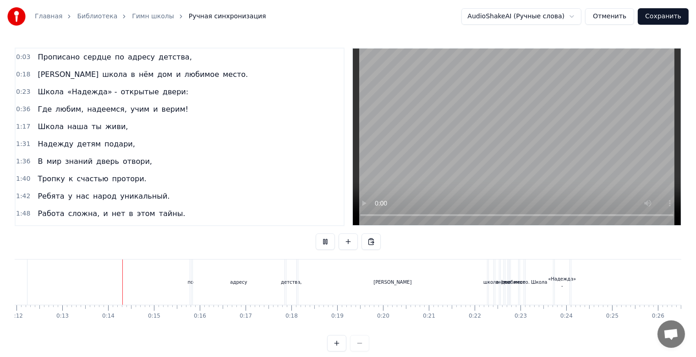
scroll to position [0, 584]
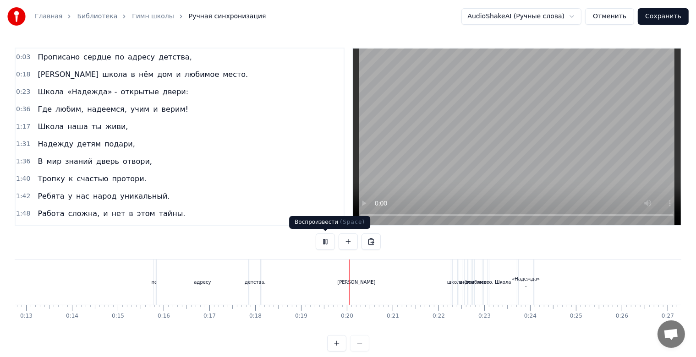
click at [326, 248] on button at bounding box center [325, 242] width 19 height 16
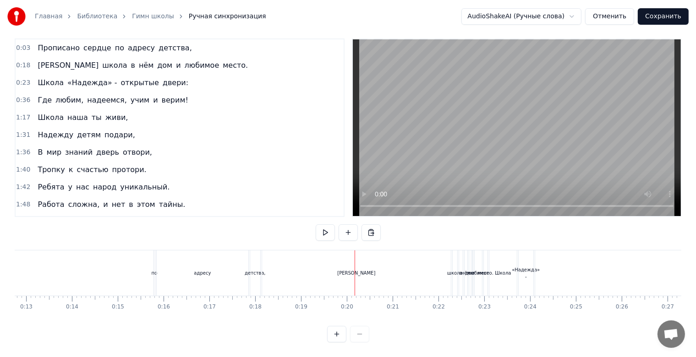
scroll to position [16, 0]
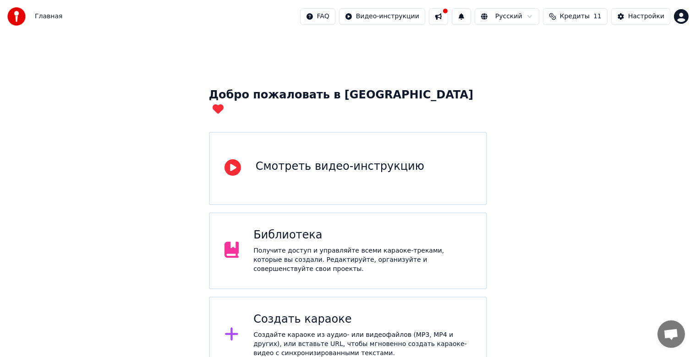
click at [587, 16] on span "Кредиты" at bounding box center [575, 16] width 30 height 9
click at [533, 64] on td "15" at bounding box center [524, 61] width 44 height 16
click at [620, 60] on td "30" at bounding box center [621, 61] width 81 height 16
click at [569, 66] on td "11" at bounding box center [563, 61] width 35 height 16
click at [572, 84] on button "Обновить" at bounding box center [581, 85] width 55 height 16
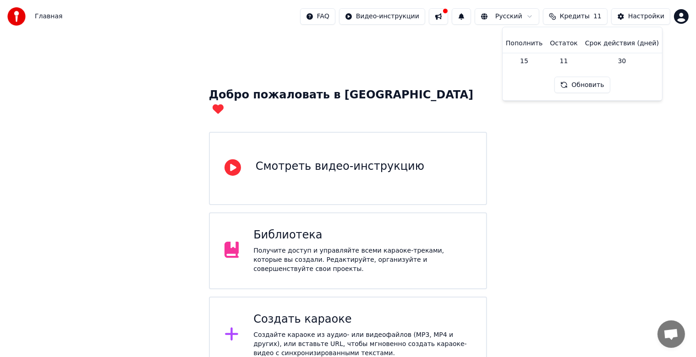
click at [561, 60] on td "11" at bounding box center [563, 61] width 35 height 16
click at [529, 60] on td "15" at bounding box center [524, 61] width 44 height 16
click at [532, 41] on th "Пополнить" at bounding box center [524, 43] width 44 height 18
click at [529, 44] on th "Пополнить" at bounding box center [524, 43] width 44 height 18
click at [526, 61] on td "15" at bounding box center [524, 61] width 44 height 16
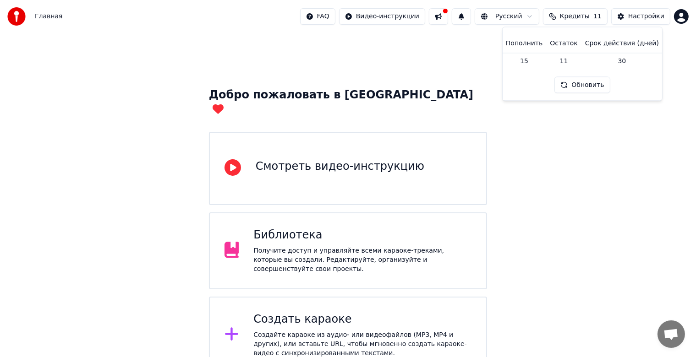
click at [530, 61] on td "15" at bounding box center [524, 61] width 44 height 16
click at [637, 14] on div "Настройки" at bounding box center [646, 16] width 36 height 9
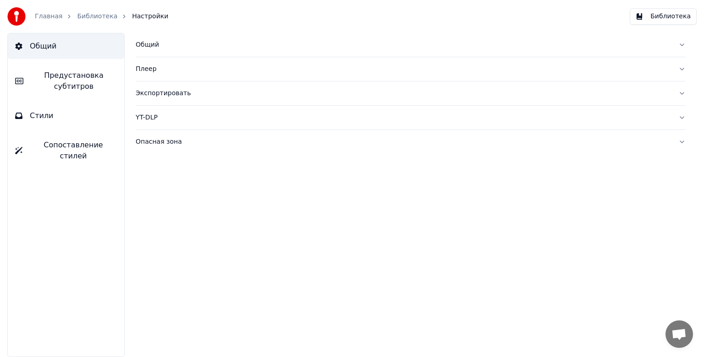
click at [148, 43] on div "Общий" at bounding box center [403, 44] width 535 height 9
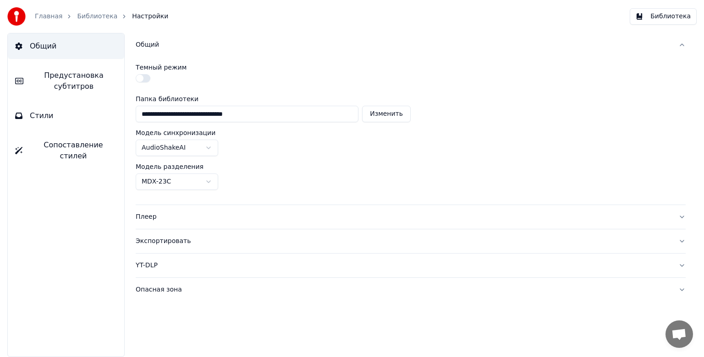
click at [148, 43] on div "Общий" at bounding box center [403, 44] width 535 height 9
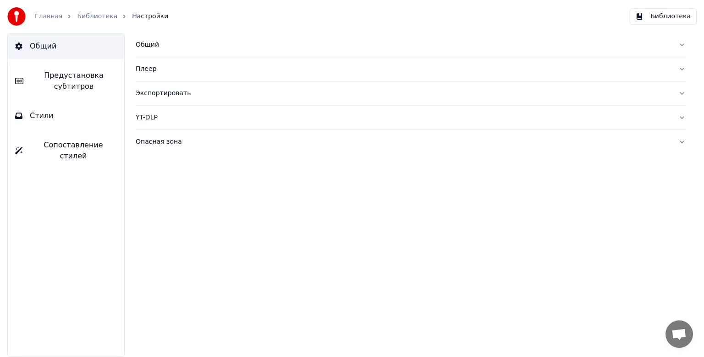
click at [152, 75] on button "Плеер" at bounding box center [411, 69] width 550 height 24
click at [159, 97] on div "Экспортировать" at bounding box center [403, 93] width 535 height 9
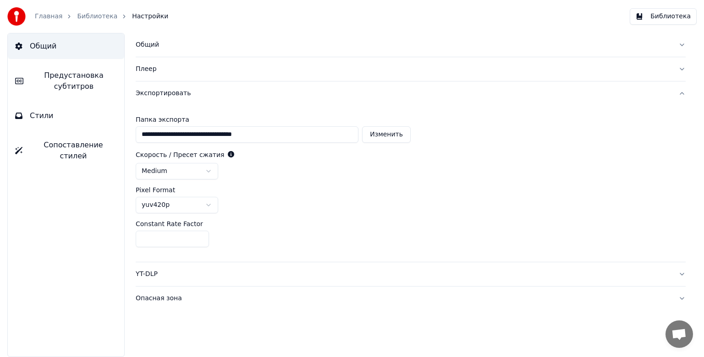
click at [159, 97] on div "Экспортировать" at bounding box center [403, 93] width 535 height 9
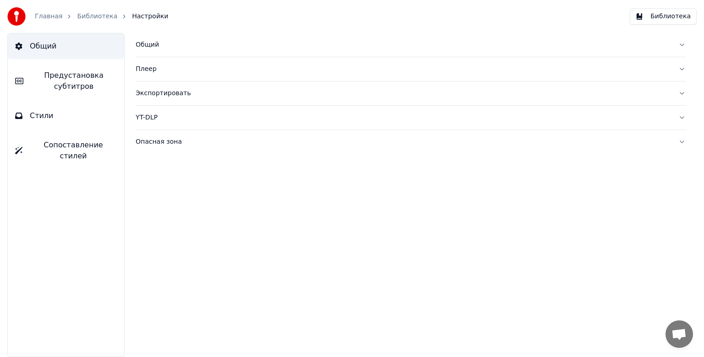
click at [151, 116] on div "YT-DLP" at bounding box center [403, 117] width 535 height 9
click at [153, 137] on div "Опасная зона" at bounding box center [403, 141] width 535 height 9
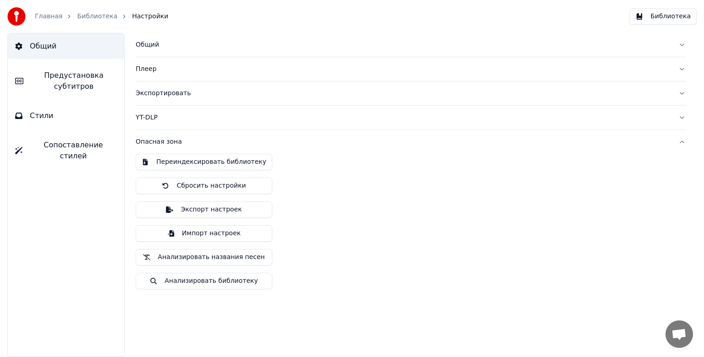
click at [153, 137] on div "Опасная зона" at bounding box center [403, 141] width 535 height 9
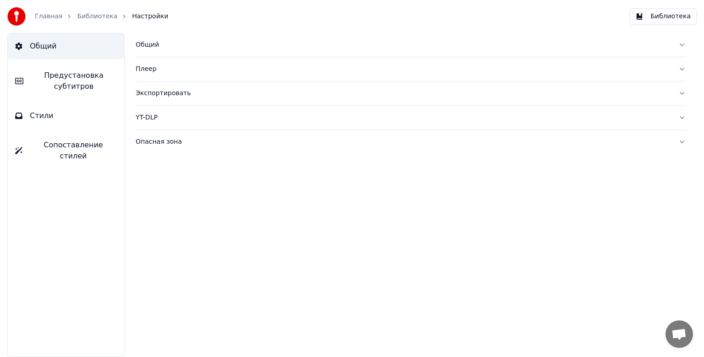
click at [33, 85] on span "Предустановка субтитров" at bounding box center [74, 81] width 86 height 22
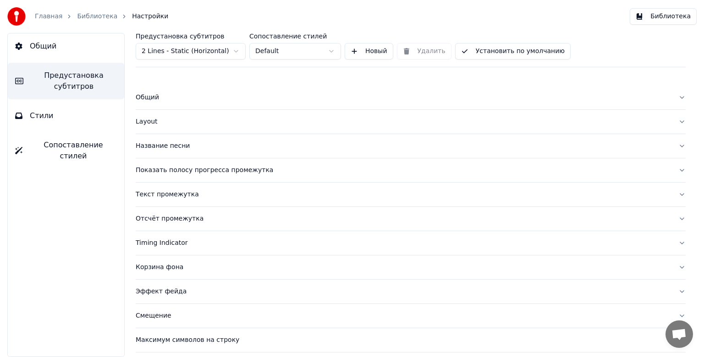
click at [191, 195] on div "Текст промежутка" at bounding box center [403, 194] width 535 height 9
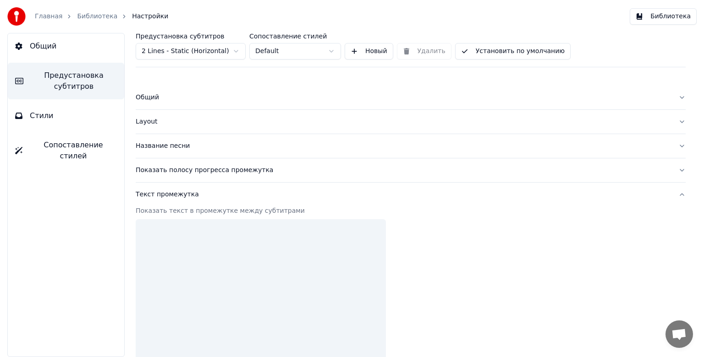
click at [191, 195] on div "Текст промежутка" at bounding box center [403, 194] width 535 height 9
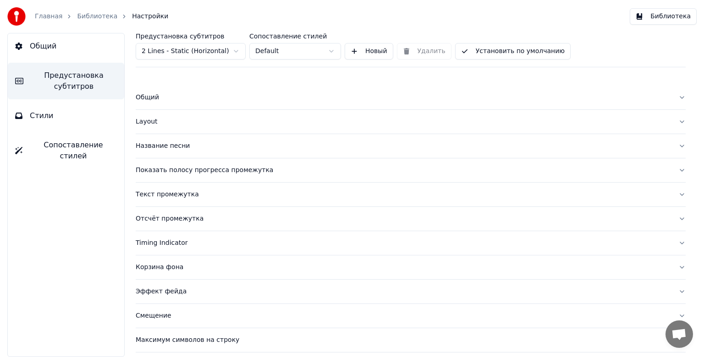
click at [185, 178] on button "Показать полосу прогресса промежутка" at bounding box center [411, 171] width 550 height 24
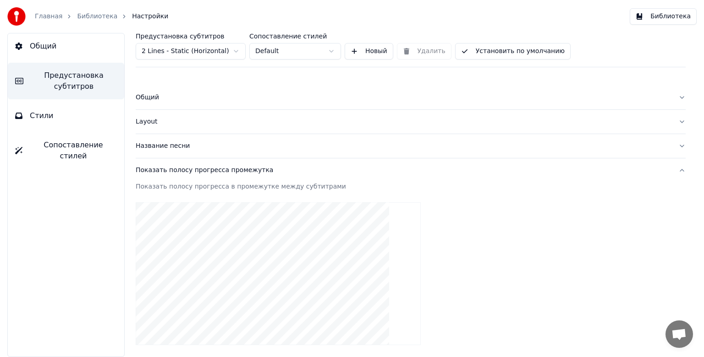
click at [185, 178] on button "Показать полосу прогресса промежутка" at bounding box center [411, 171] width 550 height 24
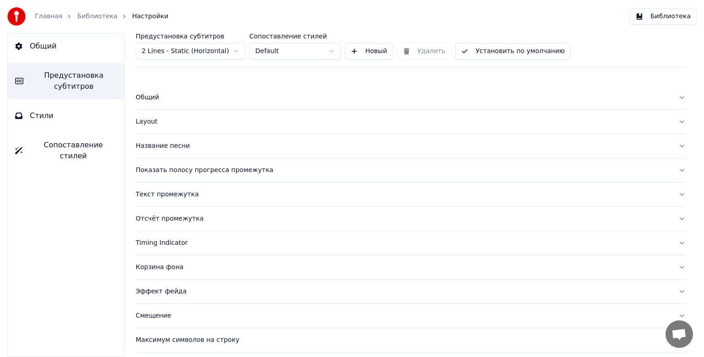
click at [189, 177] on button "Показать полосу прогресса промежутка" at bounding box center [411, 171] width 550 height 24
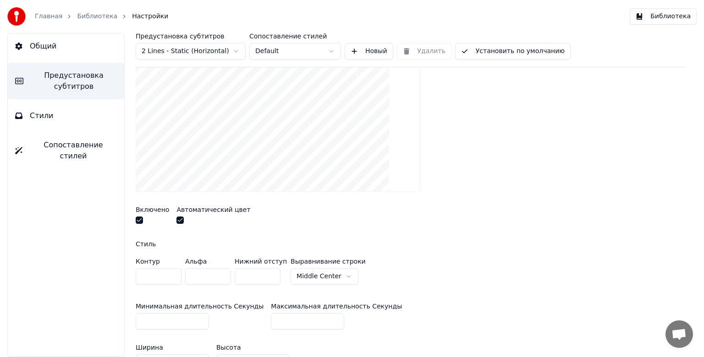
scroll to position [137, 0]
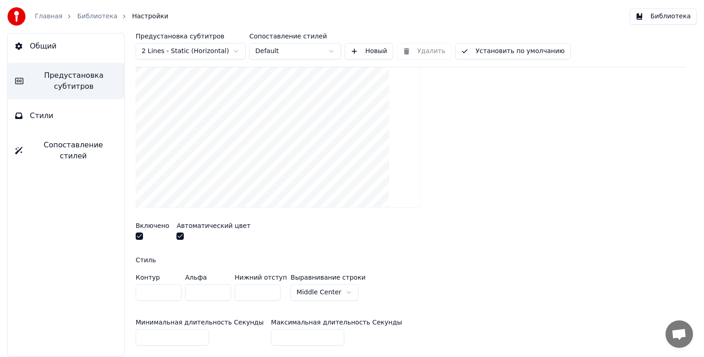
click at [250, 156] on video at bounding box center [278, 136] width 285 height 143
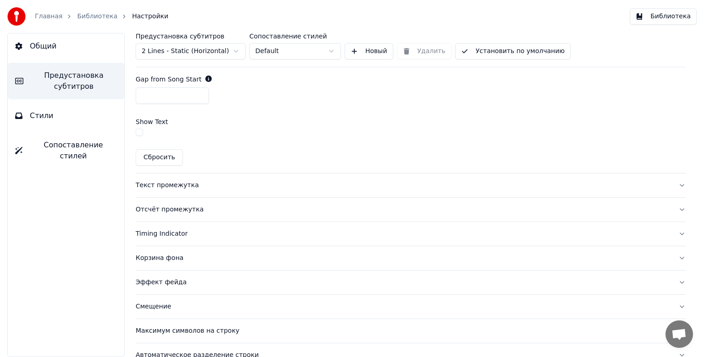
scroll to position [589, 0]
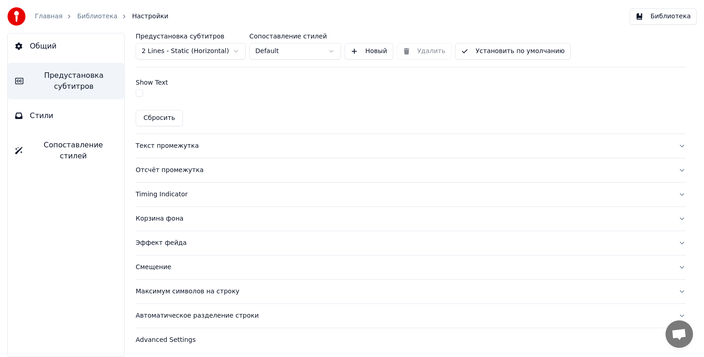
click at [170, 242] on div "Эффект фейда" at bounding box center [403, 243] width 535 height 9
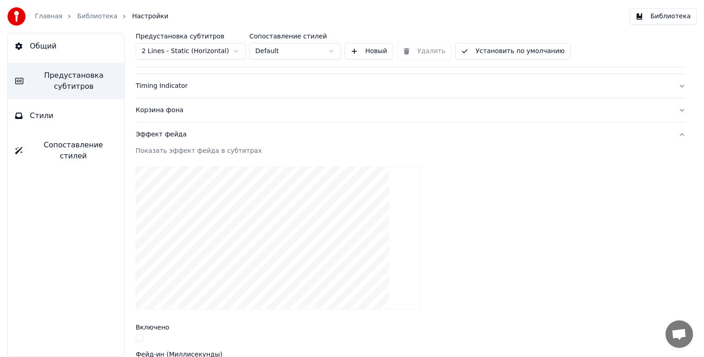
scroll to position [249, 0]
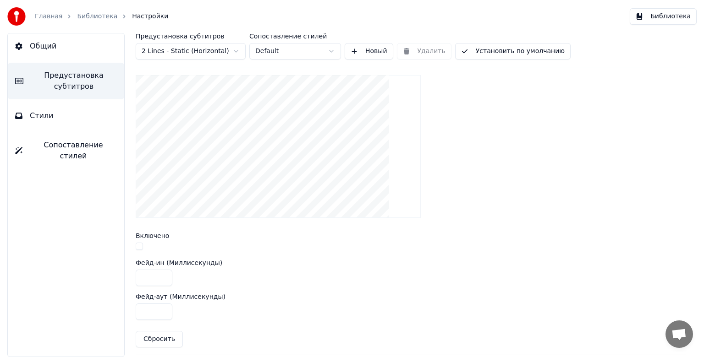
click at [140, 241] on div "Включено" at bounding box center [411, 243] width 550 height 20
click at [140, 246] on button "button" at bounding box center [139, 246] width 7 height 7
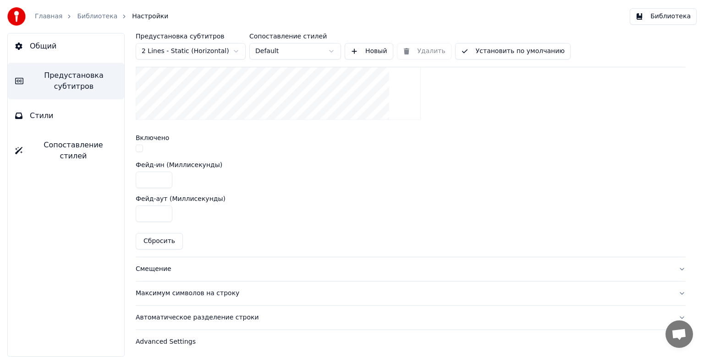
scroll to position [349, 0]
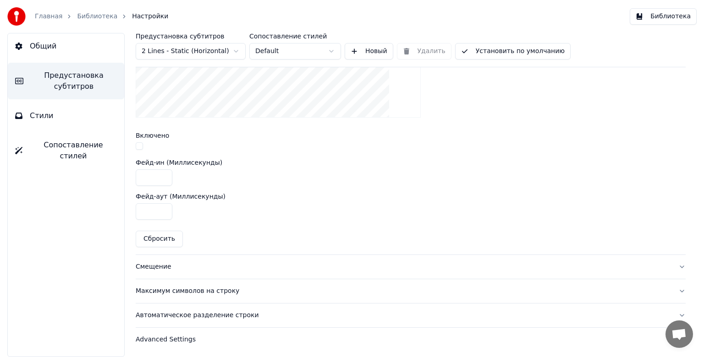
click at [159, 295] on button "Максимум символов на строку" at bounding box center [411, 292] width 550 height 24
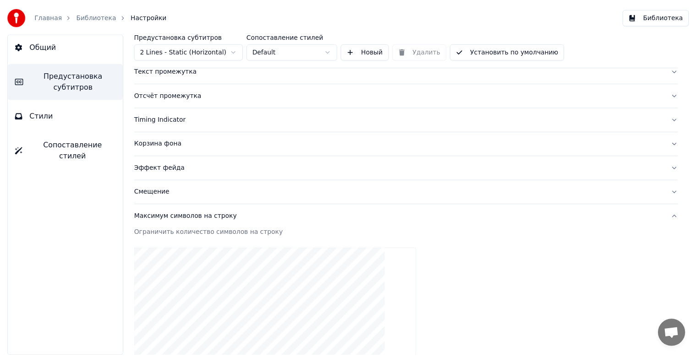
scroll to position [0, 0]
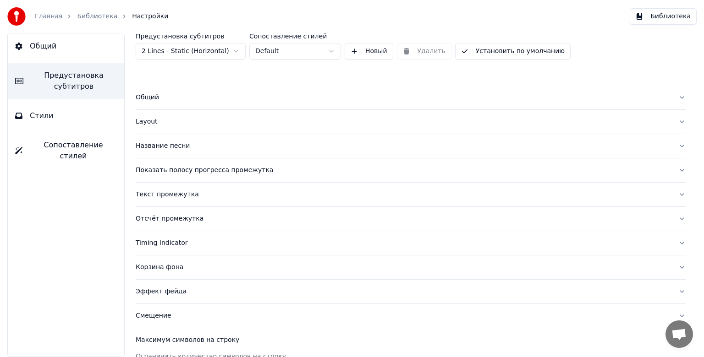
click at [94, 13] on link "Библиотека" at bounding box center [97, 16] width 40 height 9
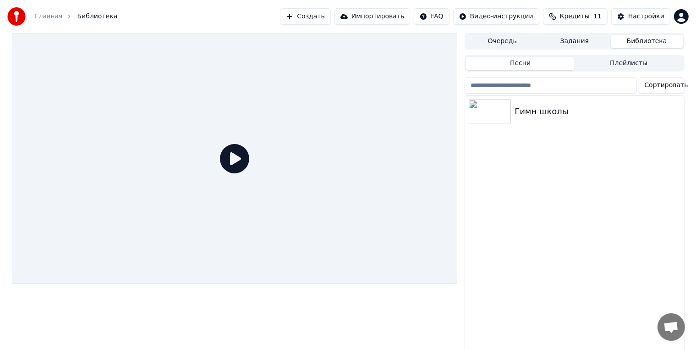
click at [52, 19] on link "Главная" at bounding box center [48, 16] width 27 height 9
